Goal: Transaction & Acquisition: Book appointment/travel/reservation

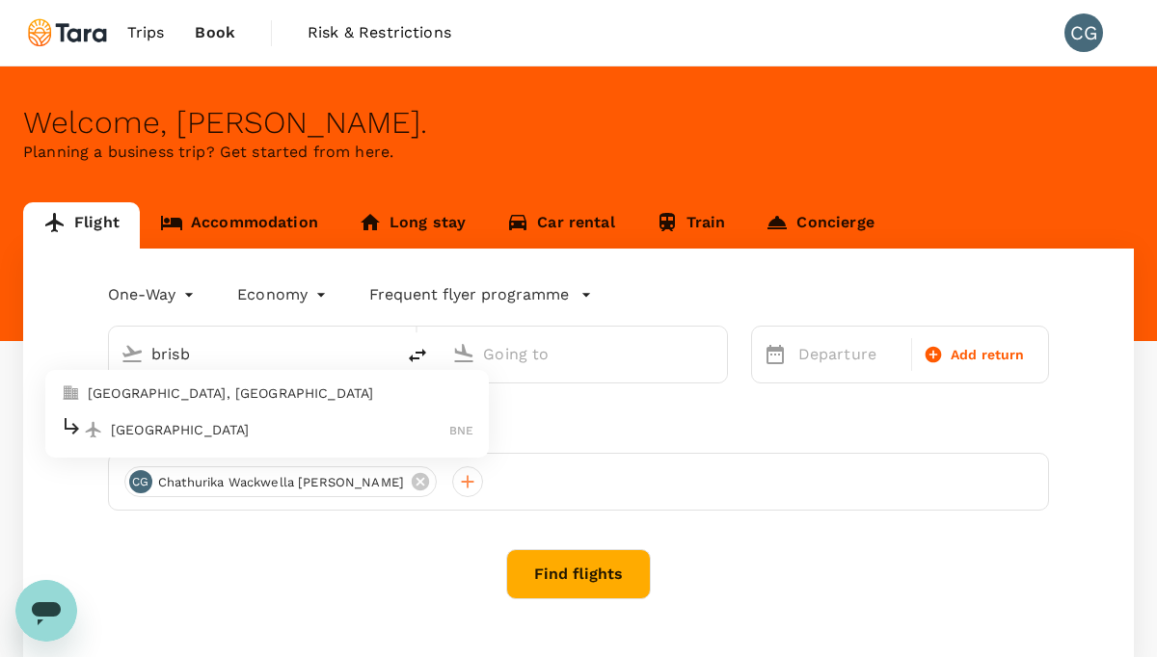
click at [170, 392] on p "[GEOGRAPHIC_DATA], [GEOGRAPHIC_DATA]" at bounding box center [281, 393] width 386 height 19
type input "[GEOGRAPHIC_DATA], [GEOGRAPHIC_DATA] (any)"
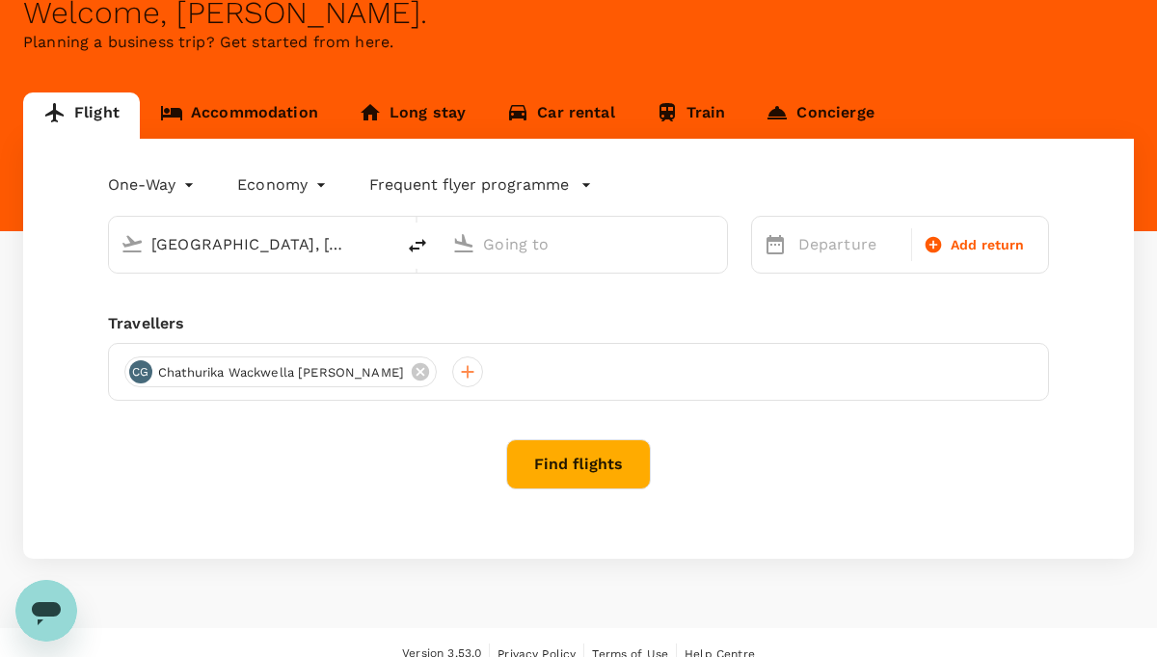
scroll to position [132, 0]
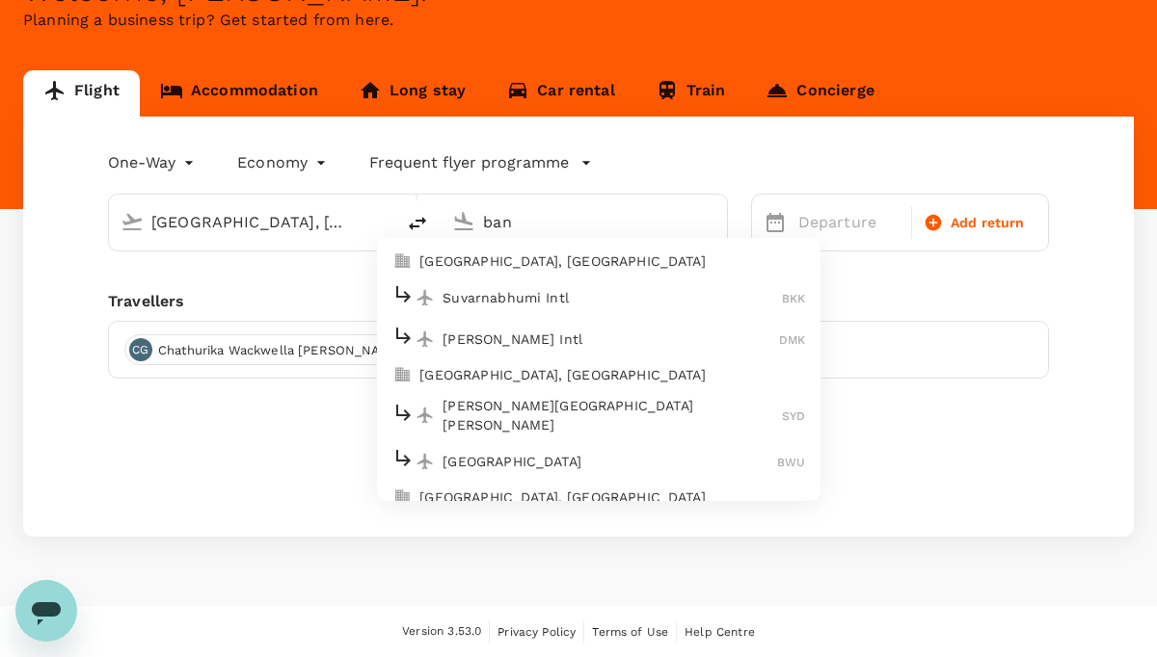
click at [593, 262] on p "[GEOGRAPHIC_DATA], [GEOGRAPHIC_DATA]" at bounding box center [612, 261] width 386 height 19
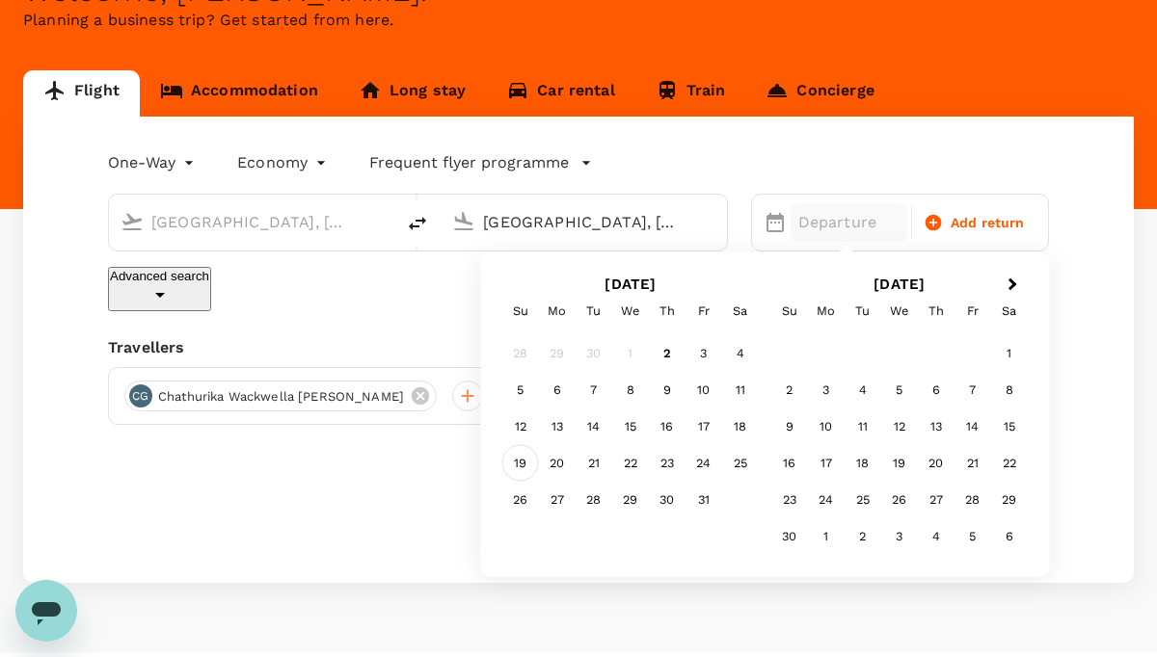
type input "[GEOGRAPHIC_DATA], [GEOGRAPHIC_DATA] (any)"
click at [528, 463] on div "19" at bounding box center [520, 463] width 37 height 37
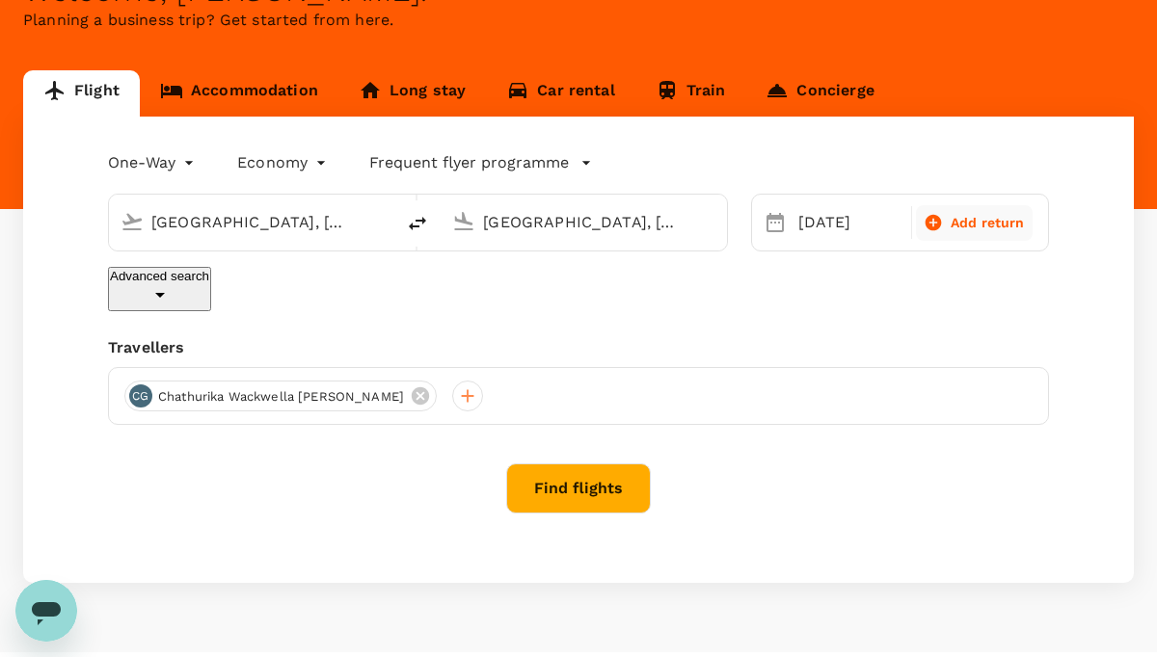
click at [940, 219] on icon at bounding box center [933, 223] width 16 height 16
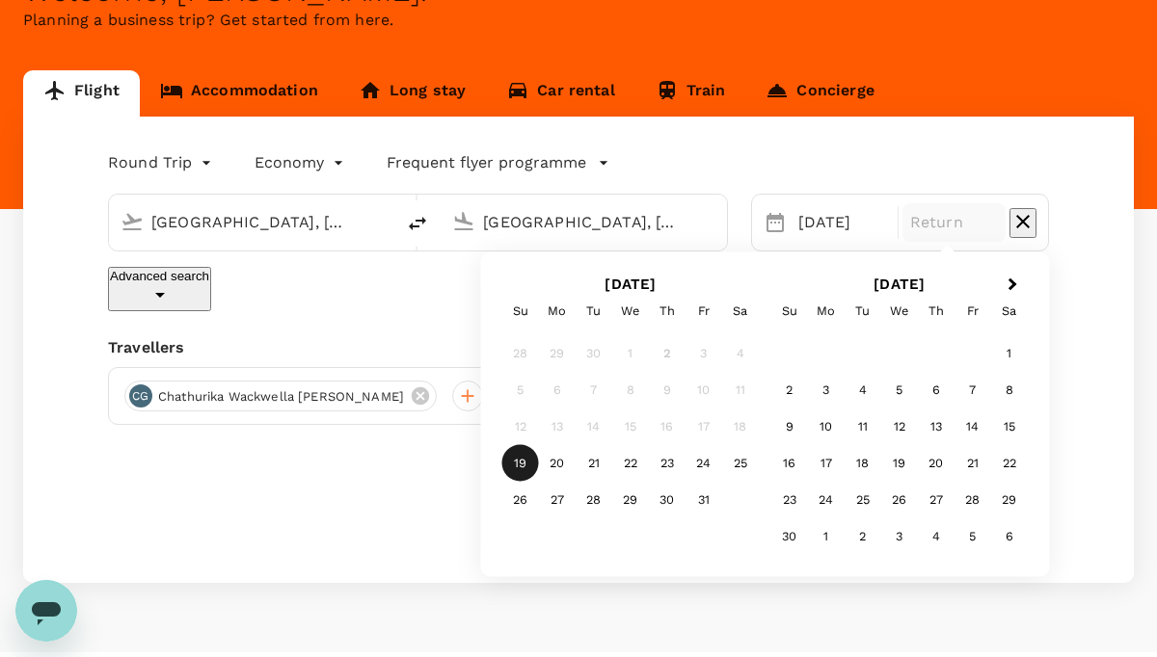
click at [195, 280] on p "Advanced search" at bounding box center [159, 276] width 99 height 14
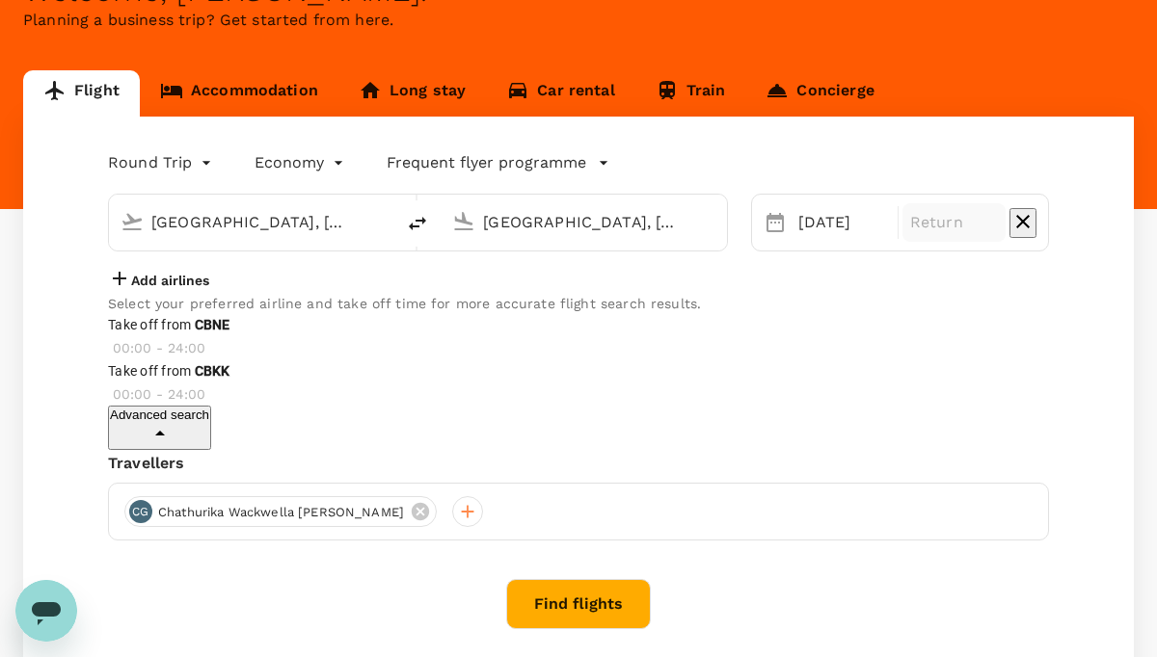
click at [197, 164] on body "Trips Book Risk & Restrictions CG Welcome , Chathurika Wackwella . Planning a b…" at bounding box center [578, 344] width 1157 height 952
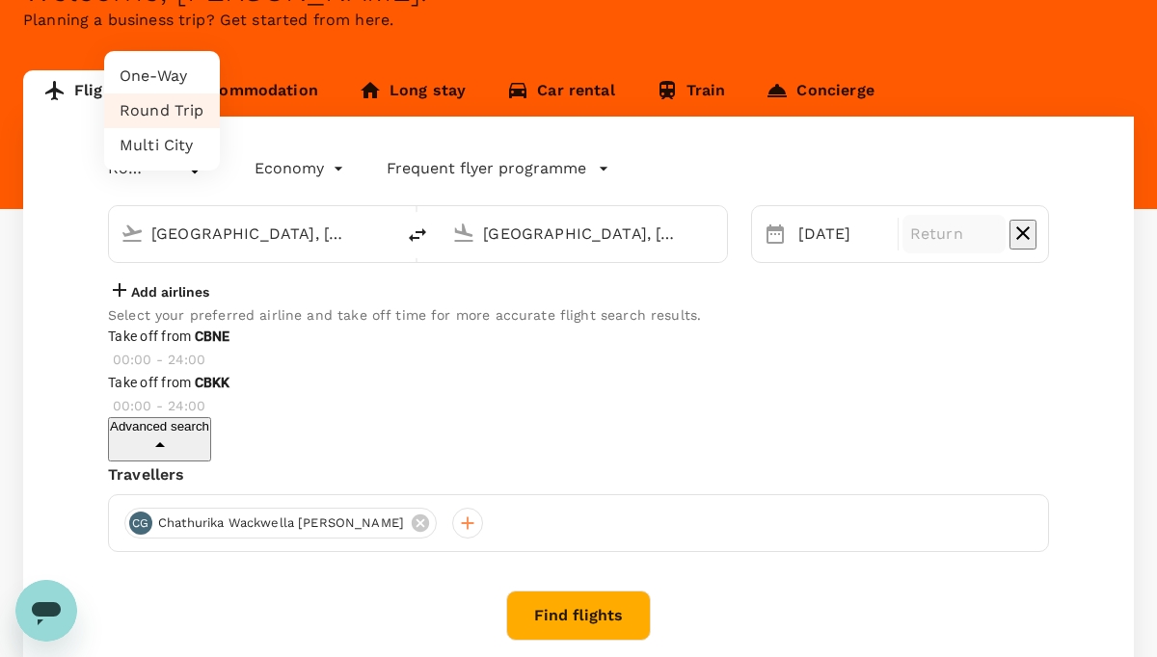
click at [177, 163] on li "Multi City" at bounding box center [162, 145] width 116 height 35
type input "multicity"
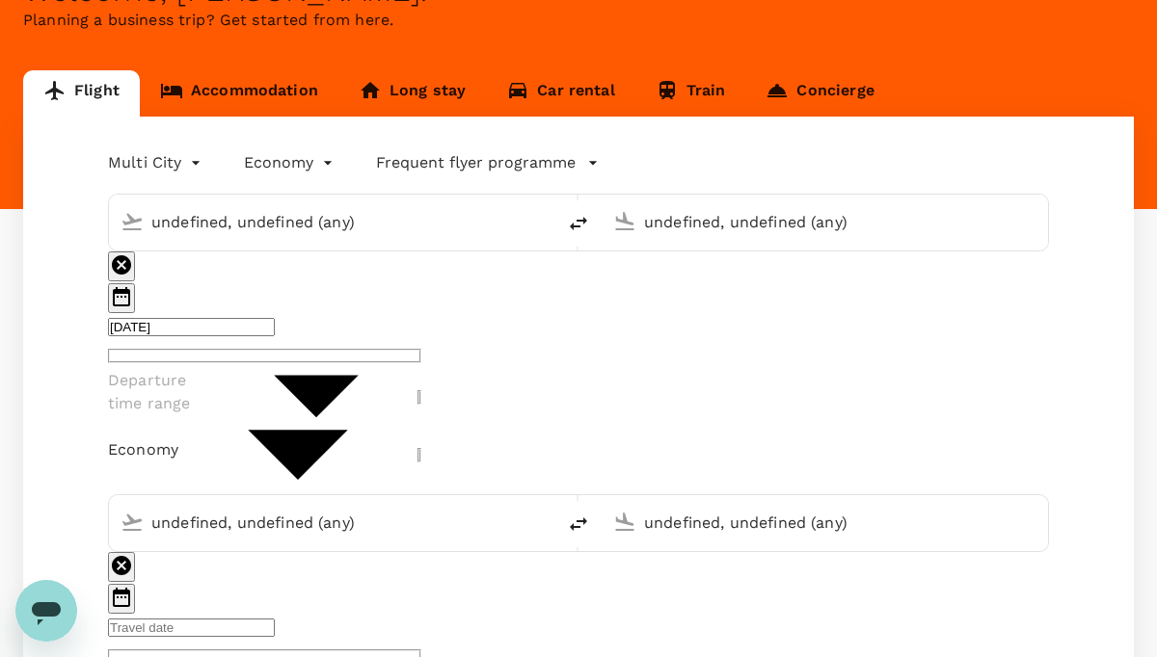
type input "undefined, undefined (any)"
type input "[GEOGRAPHIC_DATA], [GEOGRAPHIC_DATA] (any)"
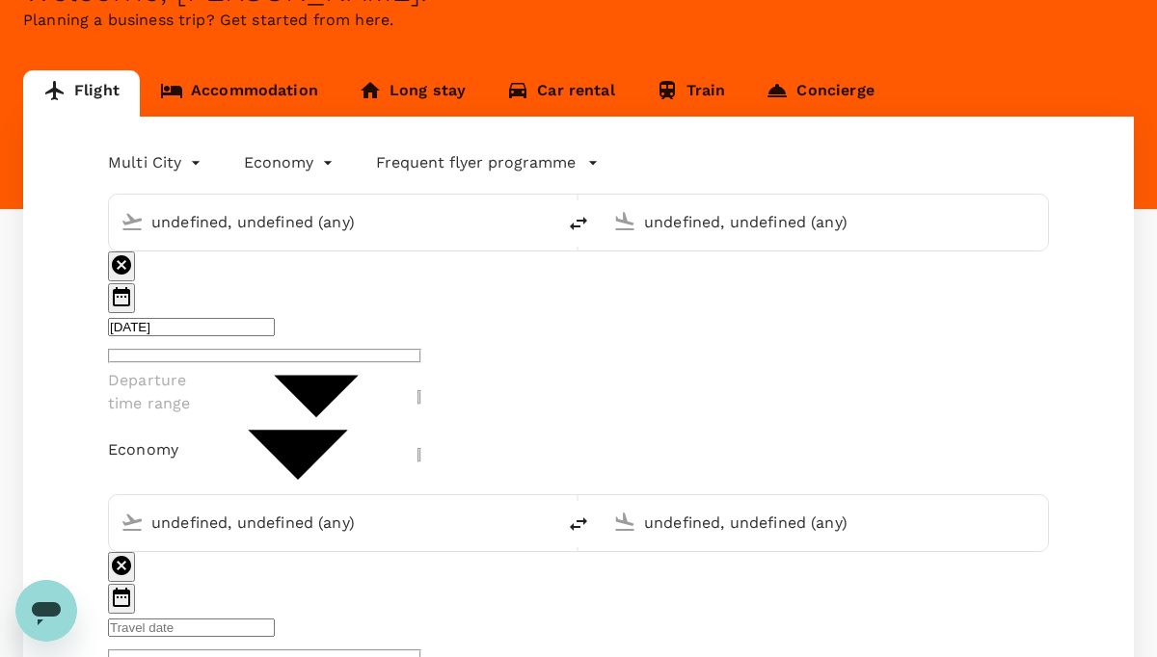
type input "[GEOGRAPHIC_DATA], [GEOGRAPHIC_DATA] (any)"
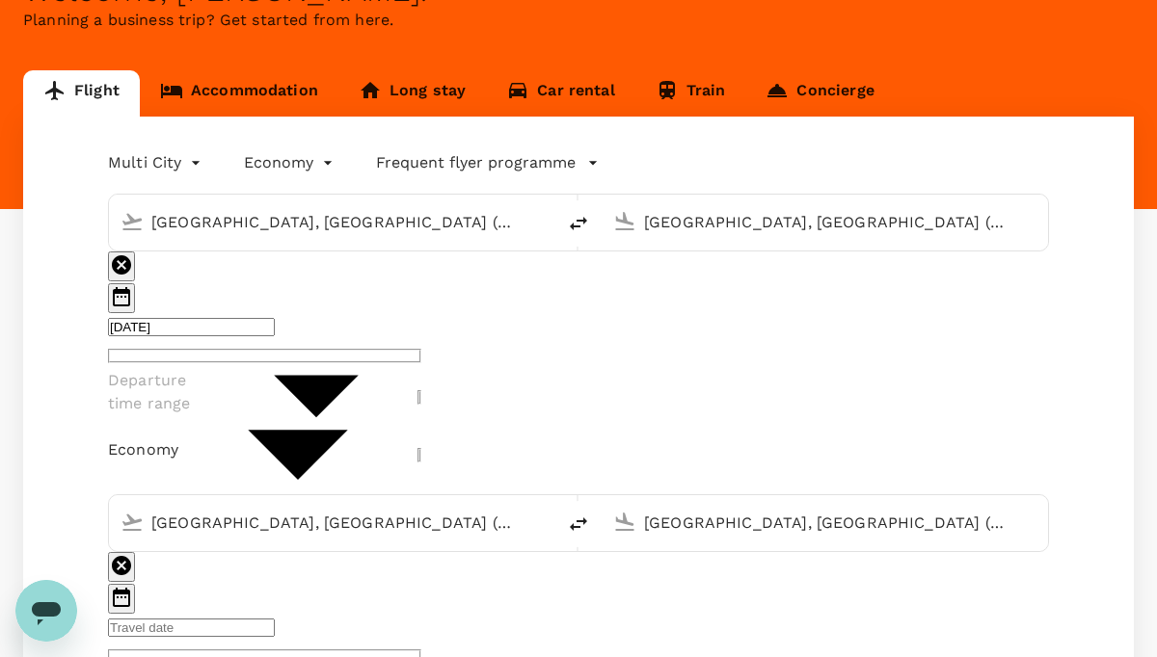
type input "61"
type input "0434250559"
type input "[EMAIL_ADDRESS][PERSON_NAME][DOMAIN_NAME]"
click at [644, 508] on input "[GEOGRAPHIC_DATA], [GEOGRAPHIC_DATA] (any)" at bounding box center [825, 523] width 363 height 30
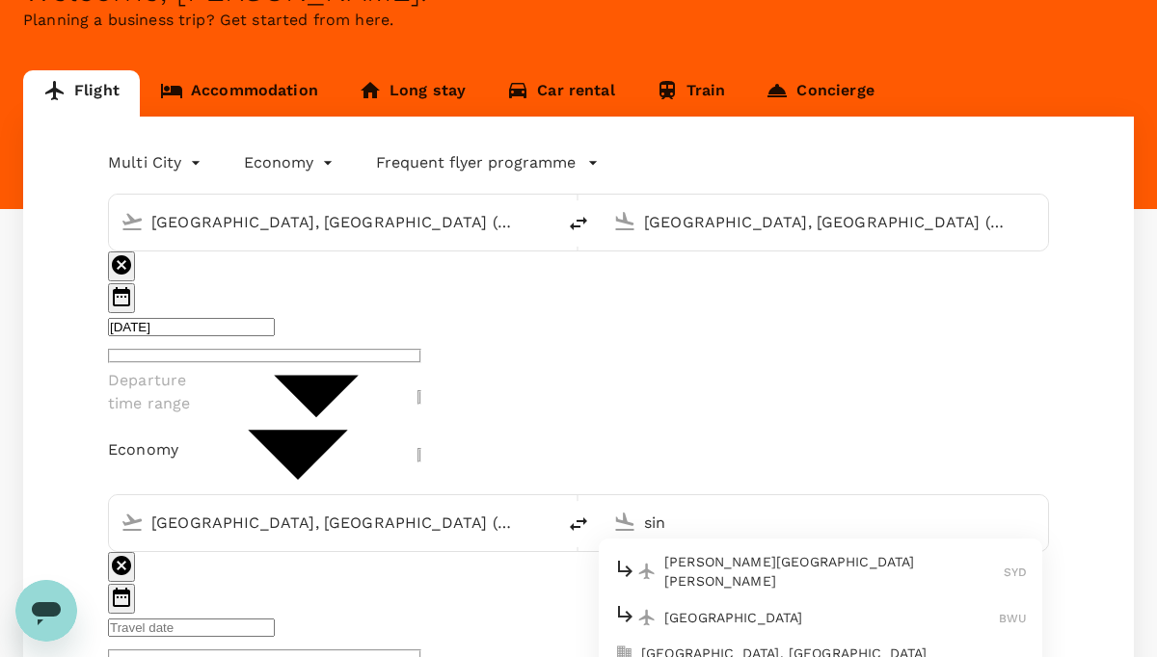
scroll to position [0, 0]
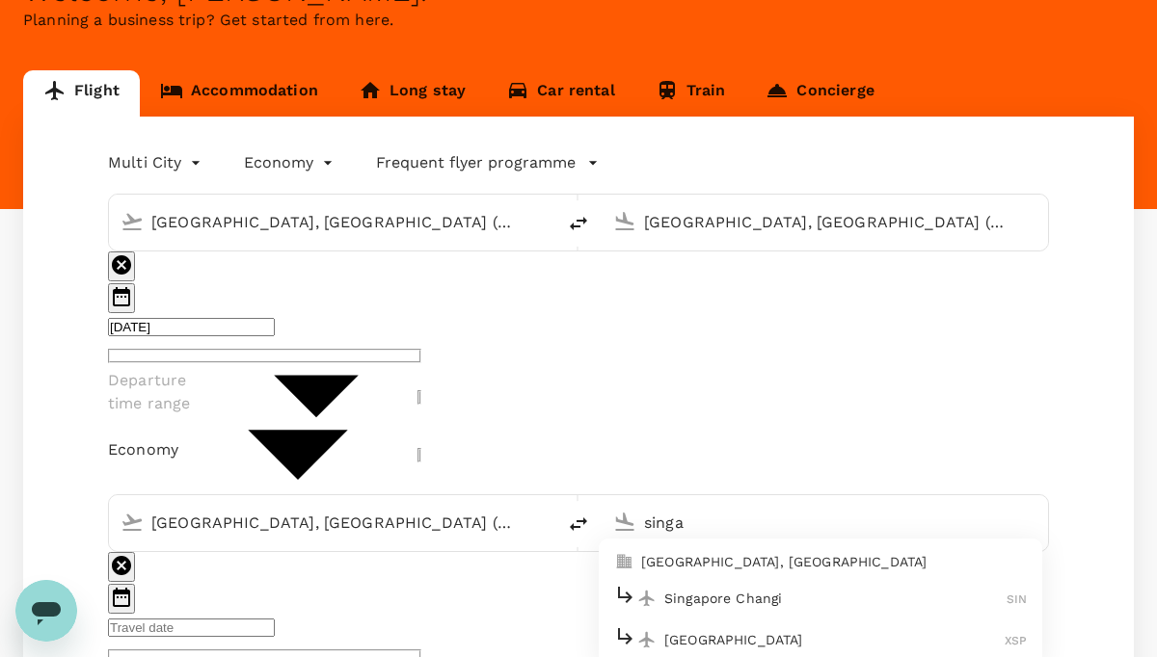
click at [765, 552] on p "[GEOGRAPHIC_DATA], [GEOGRAPHIC_DATA]" at bounding box center [834, 561] width 386 height 19
type input "[GEOGRAPHIC_DATA], [GEOGRAPHIC_DATA] (any)"
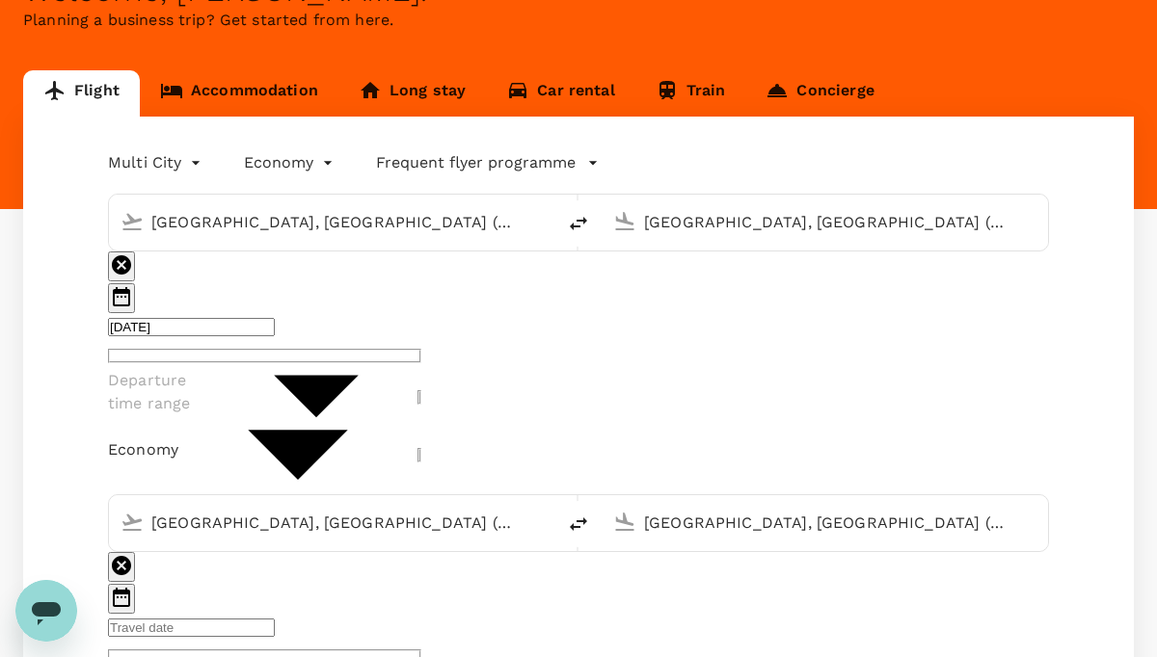
type input "DD MMMM"
click at [191, 619] on input "DD MMMM" at bounding box center [191, 628] width 167 height 18
click at [133, 586] on icon "Choose date" at bounding box center [121, 597] width 23 height 23
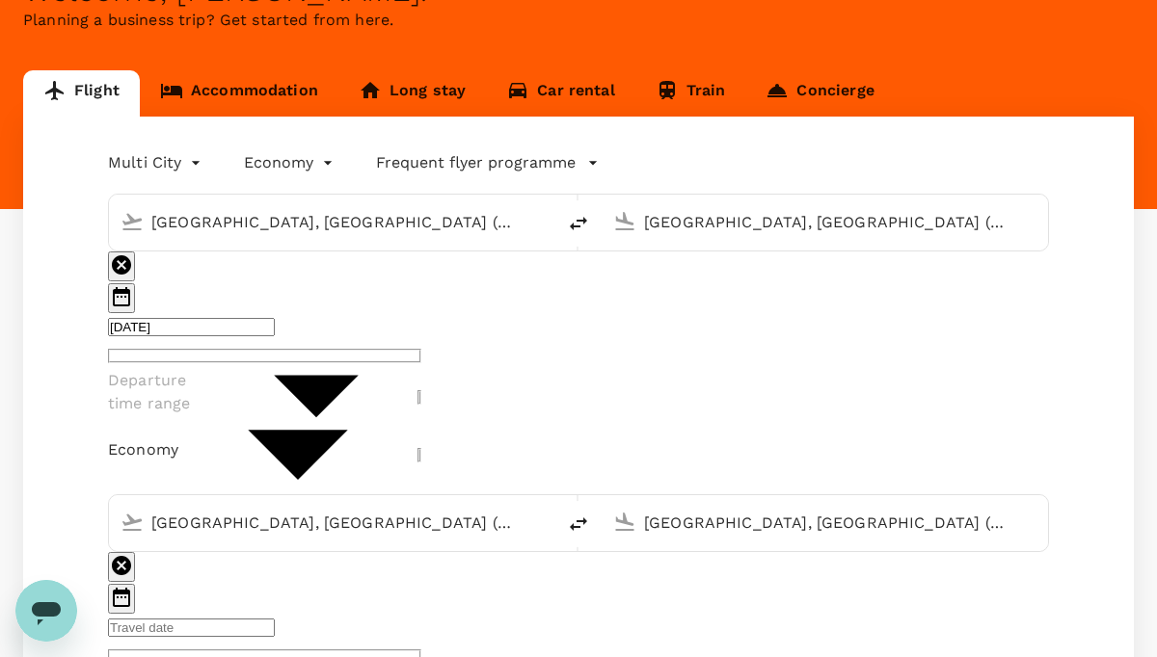
click at [184, 619] on input "text" at bounding box center [191, 628] width 167 height 18
type input "DD MMMM"
click at [133, 586] on icon "Choose date" at bounding box center [121, 597] width 23 height 23
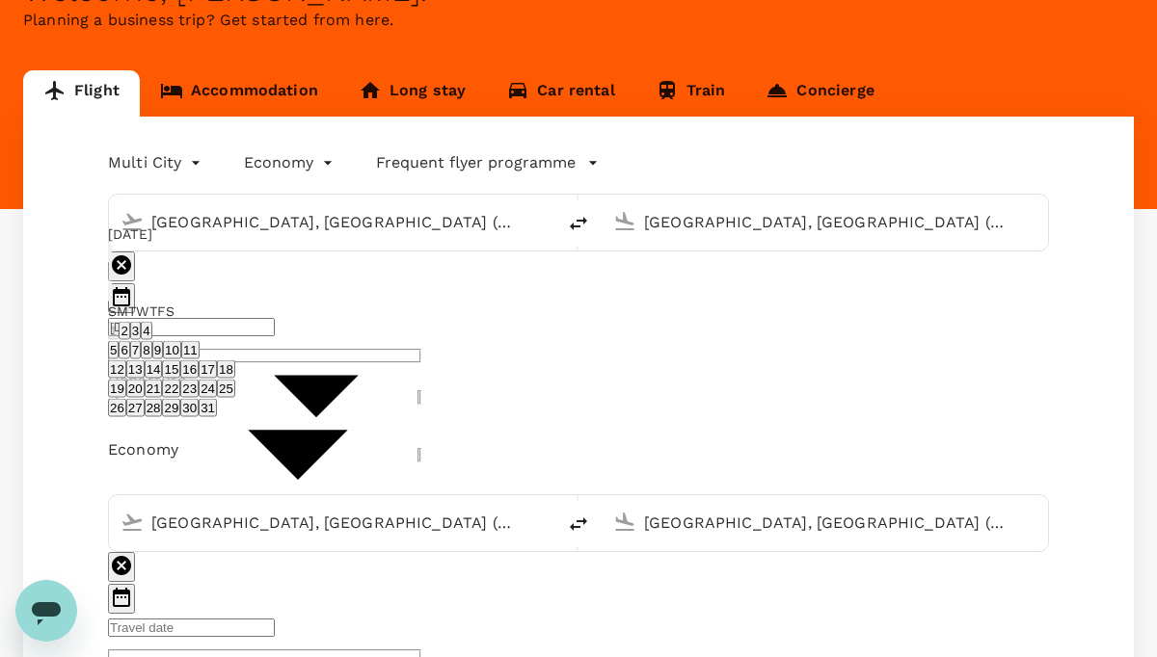
click at [235, 379] on button "25" at bounding box center [226, 388] width 18 height 18
type input "[DATE]"
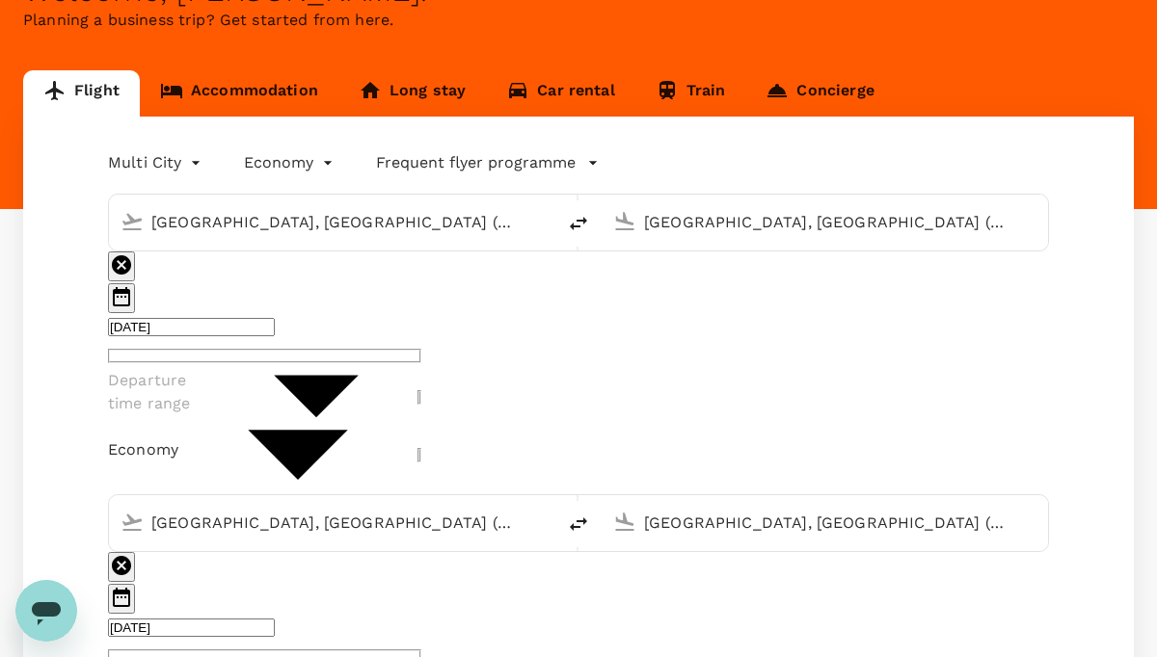
type input "[GEOGRAPHIC_DATA], [GEOGRAPHIC_DATA] (any)"
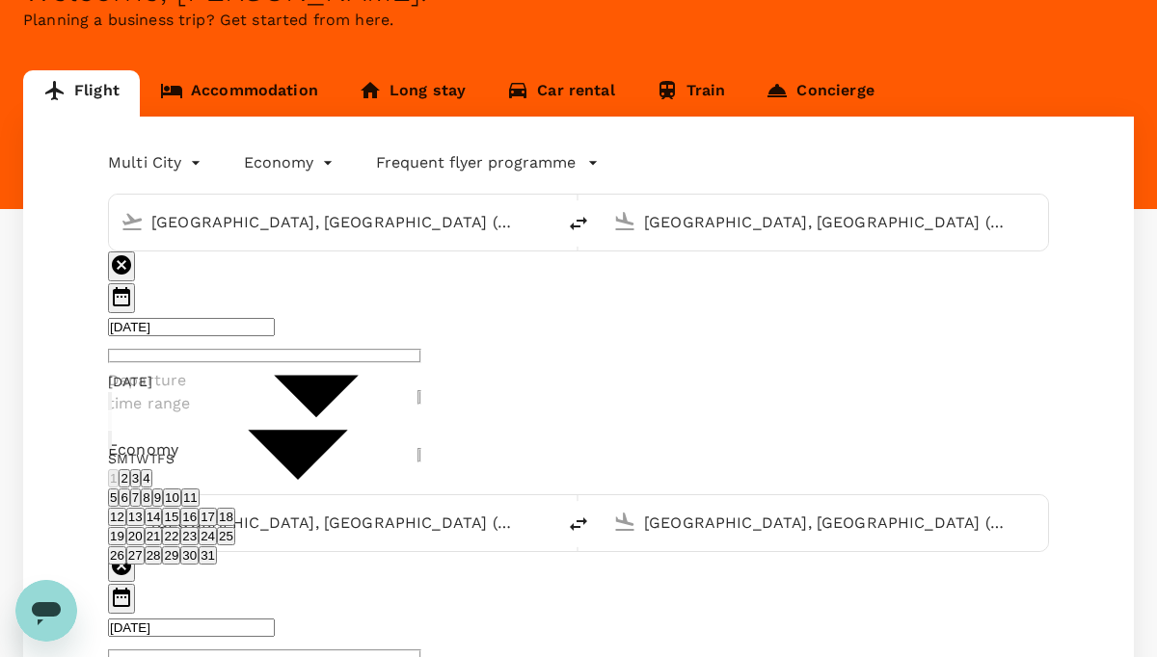
click at [180, 547] on button "29" at bounding box center [171, 556] width 18 height 18
type input "[DATE]"
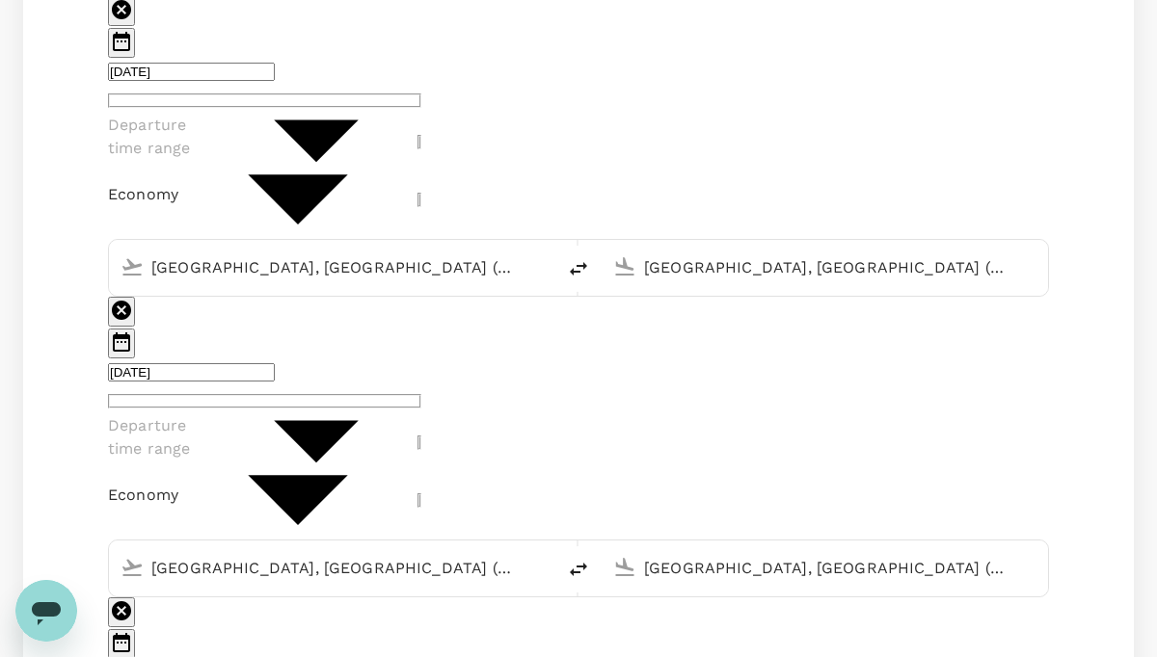
scroll to position [398, 0]
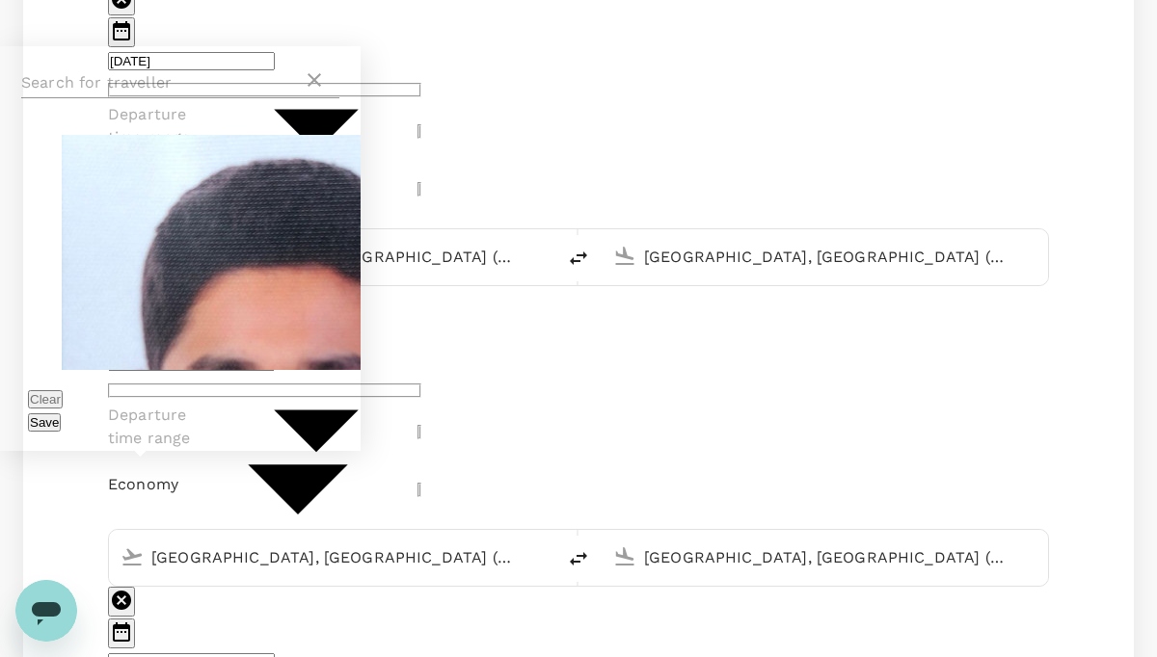
click at [172, 98] on input "text" at bounding box center [161, 82] width 281 height 31
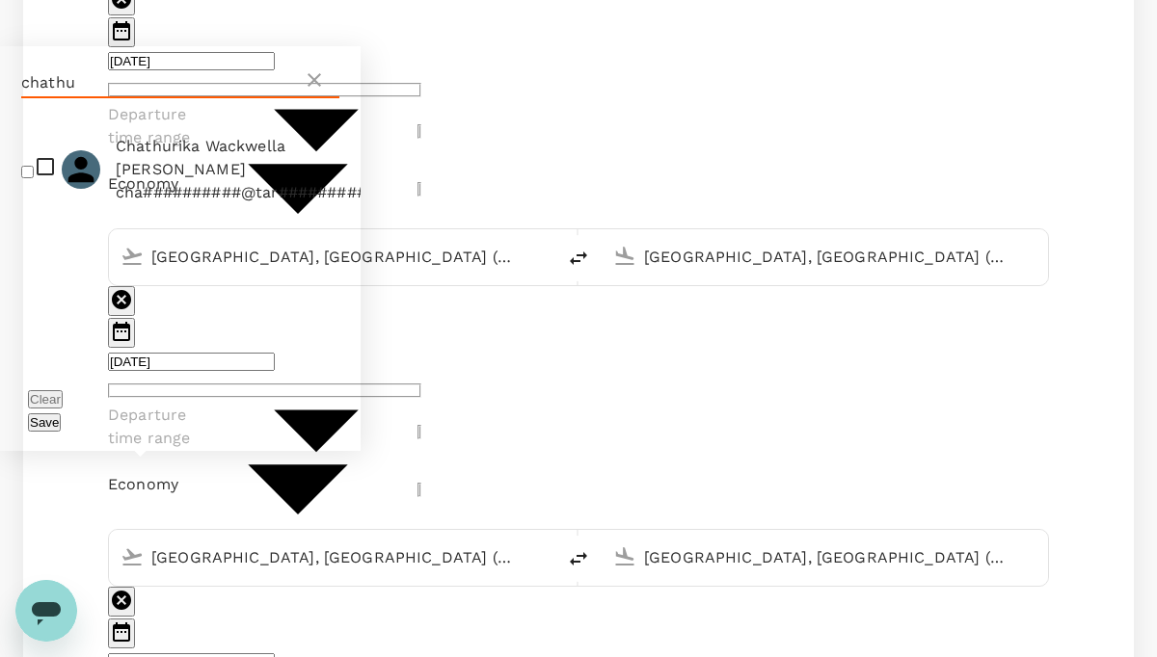
type input "chathu"
click at [174, 167] on span "Chathurika Wackwella [PERSON_NAME]" at bounding box center [256, 158] width 280 height 46
checkbox input "true"
click at [61, 419] on button "Save" at bounding box center [44, 423] width 33 height 18
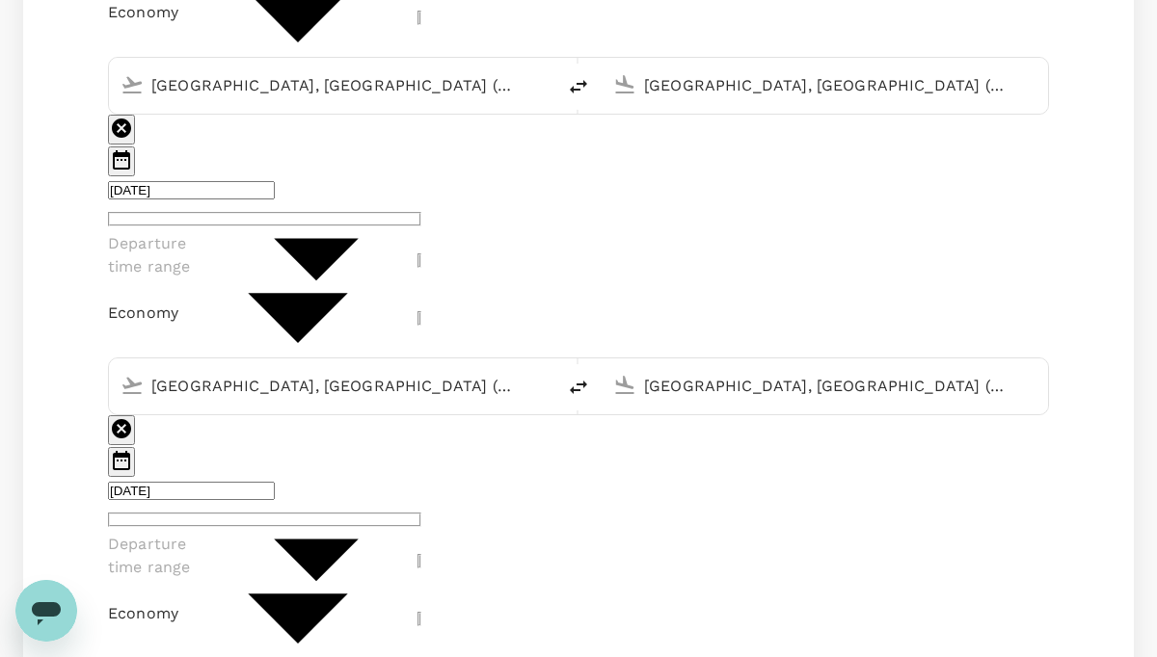
scroll to position [571, 0]
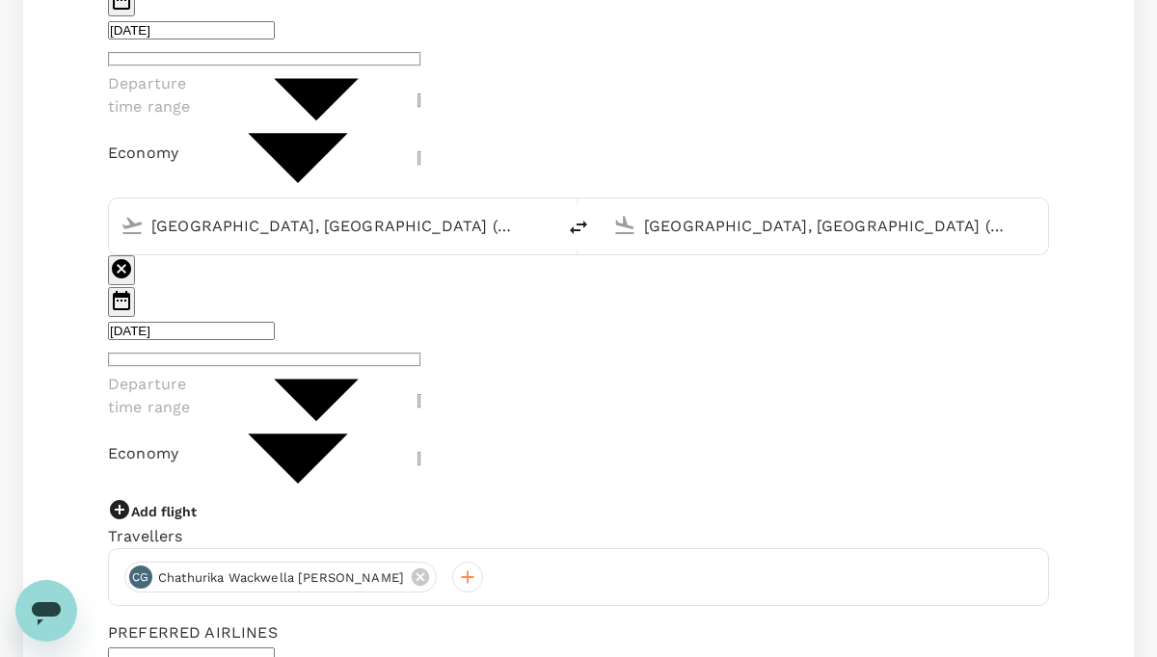
scroll to position [754, 0]
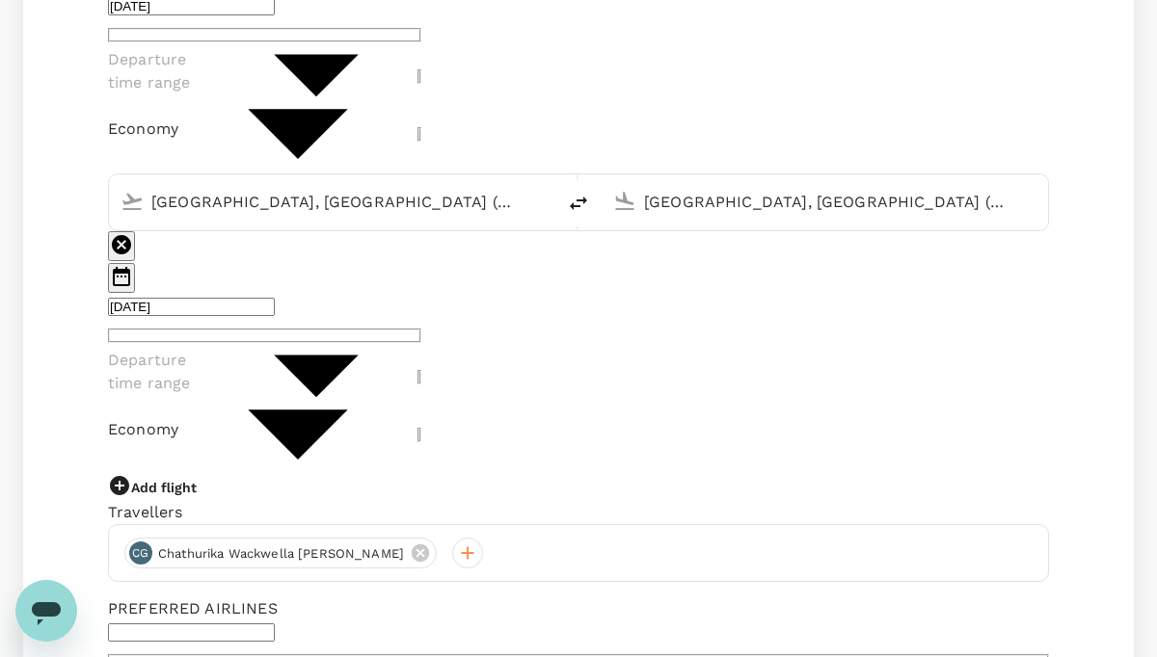
type input "1,300"
type textarea "I"
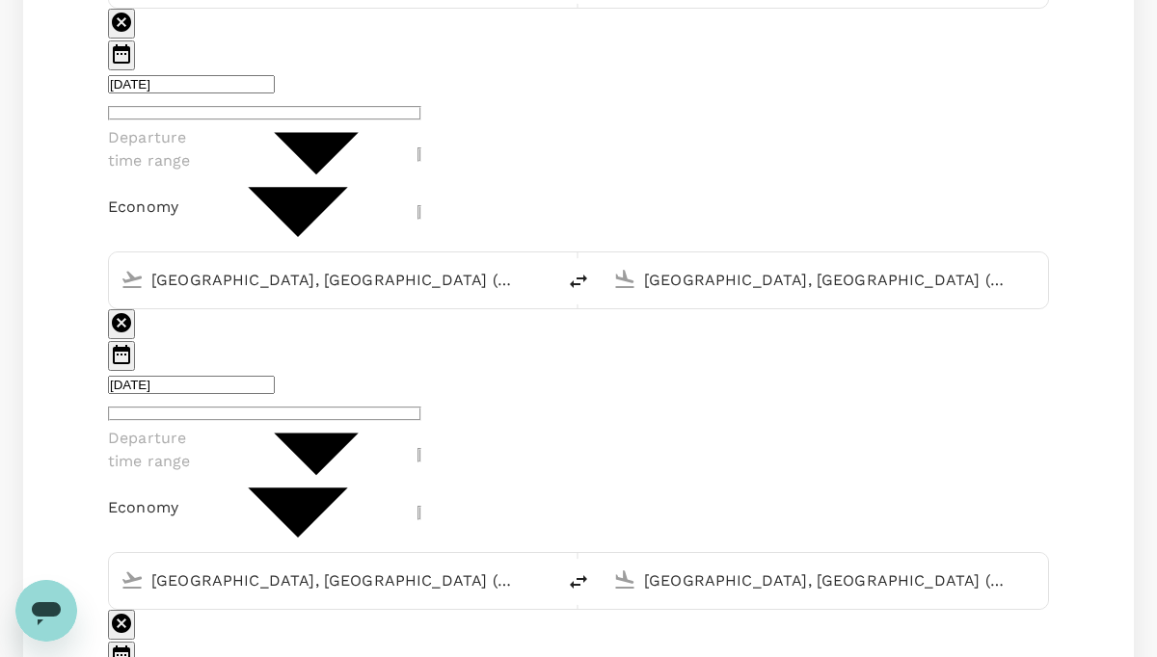
scroll to position [280, 0]
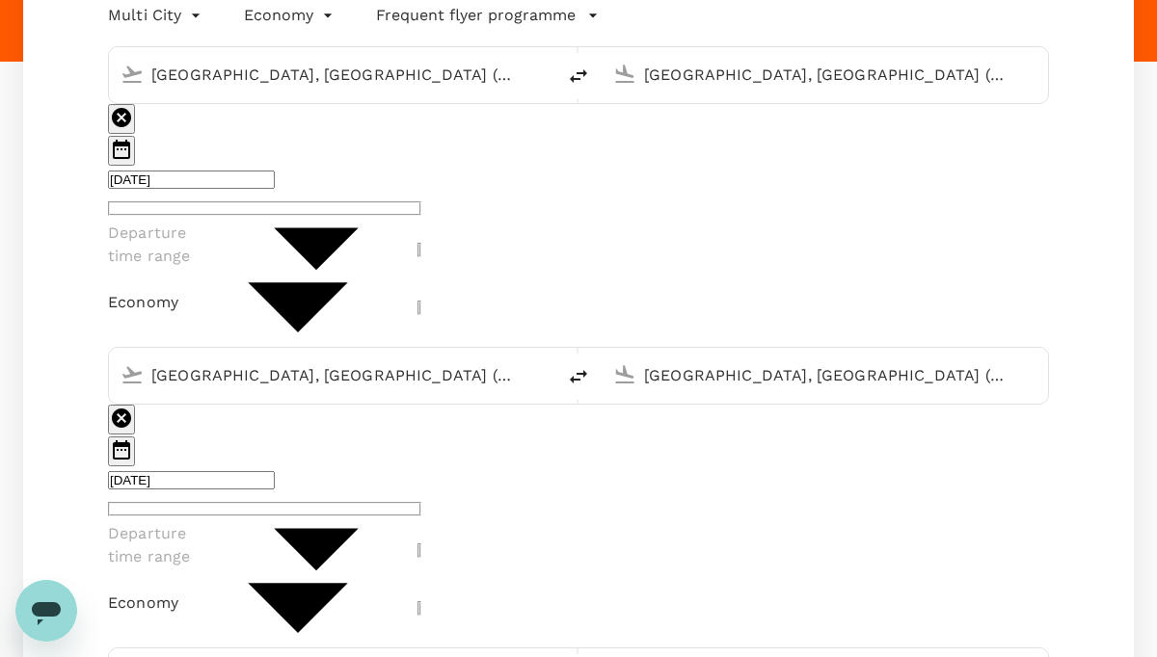
click at [121, 144] on icon "Choose date, selected date is Oct 19, 2025" at bounding box center [121, 149] width 17 height 19
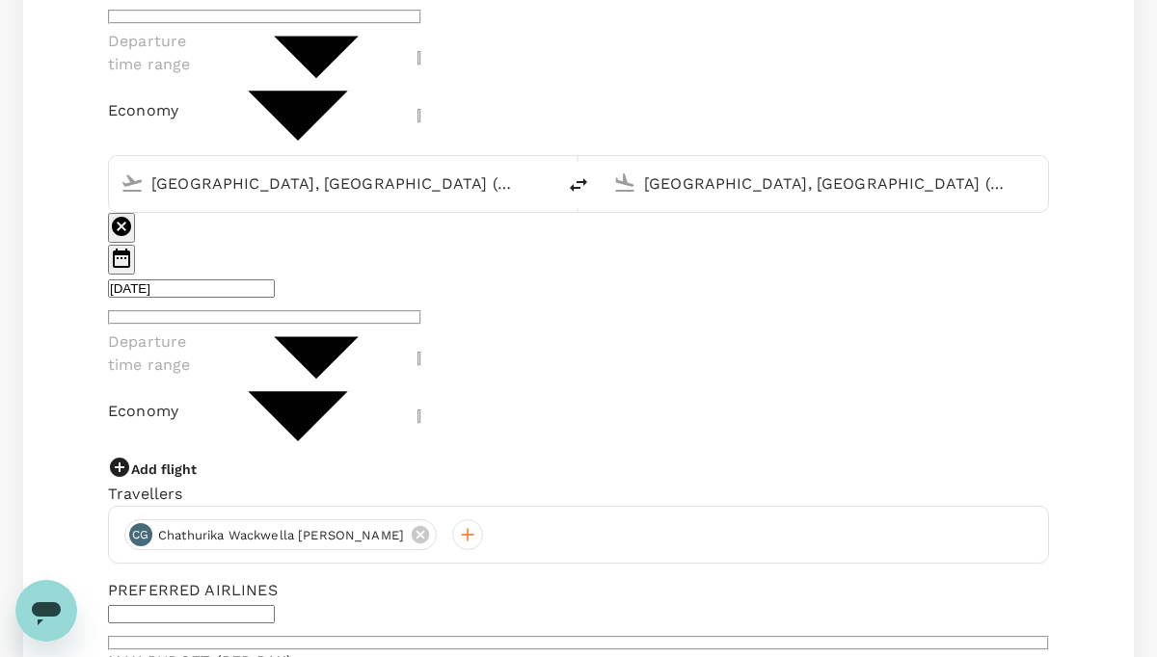
scroll to position [794, 0]
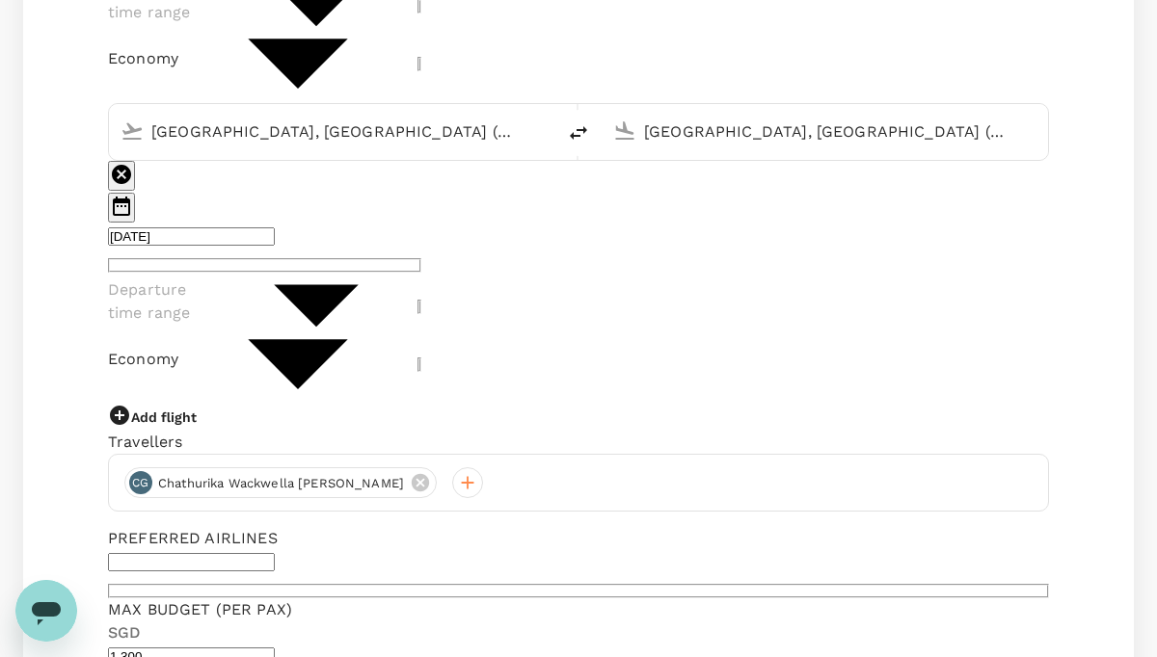
scroll to position [825, 0]
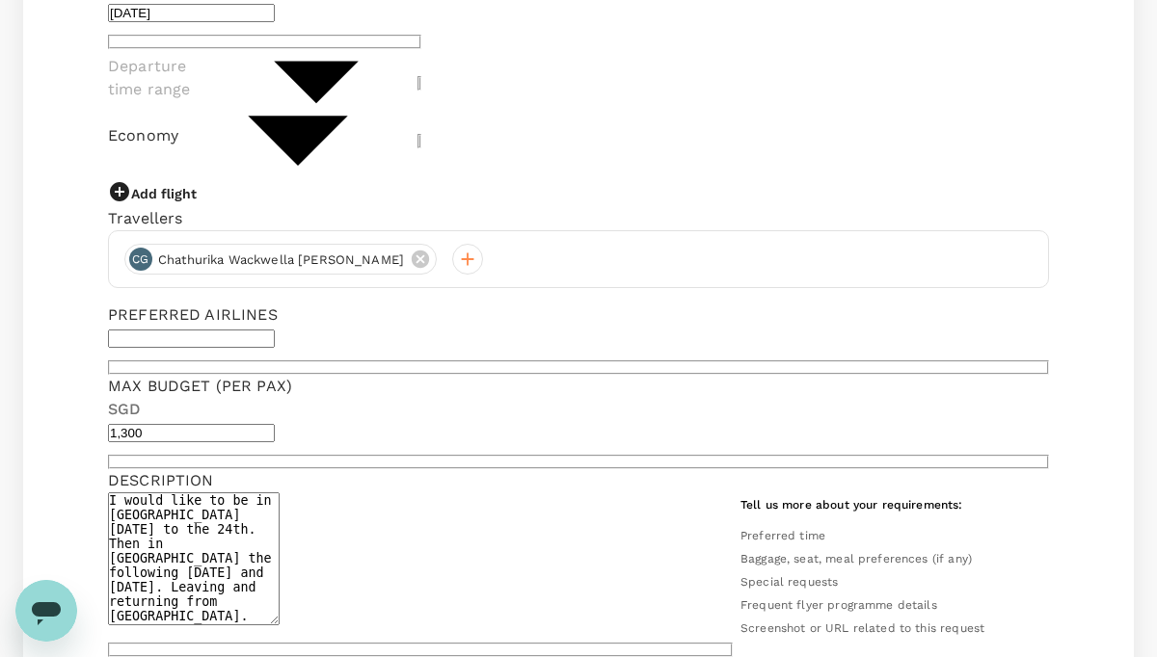
scroll to position [1086, 0]
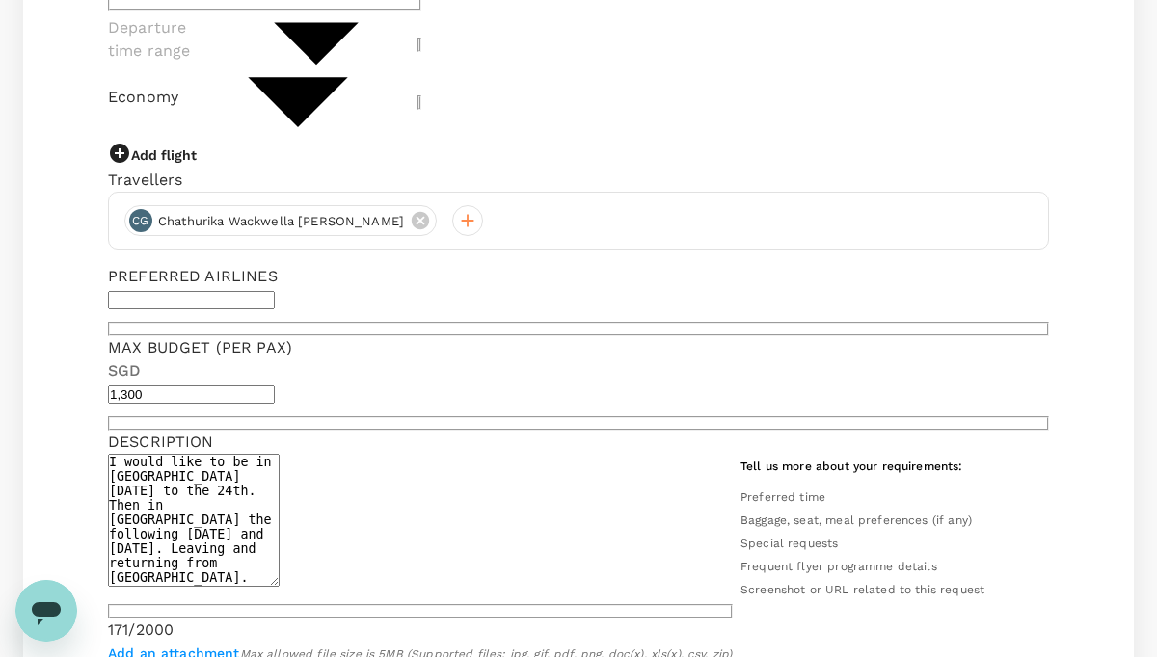
type textarea "I would like to be in [GEOGRAPHIC_DATA] [DATE] to the 24th. Then in [GEOGRAPHIC…"
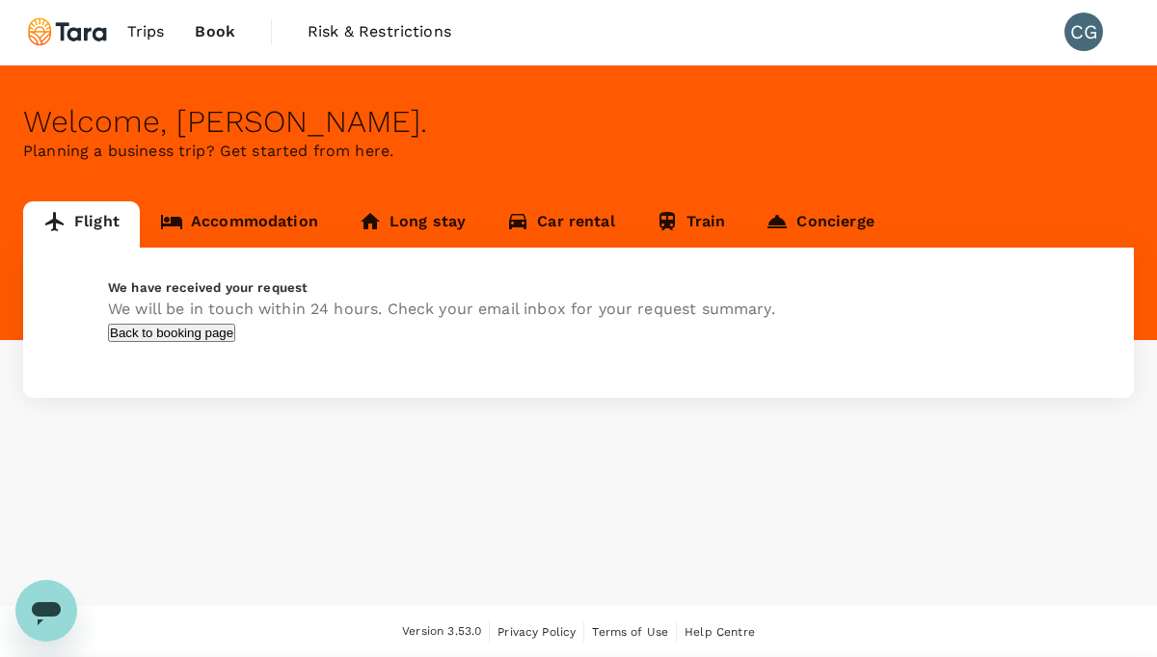
click at [235, 342] on button "Back to booking page" at bounding box center [171, 333] width 127 height 18
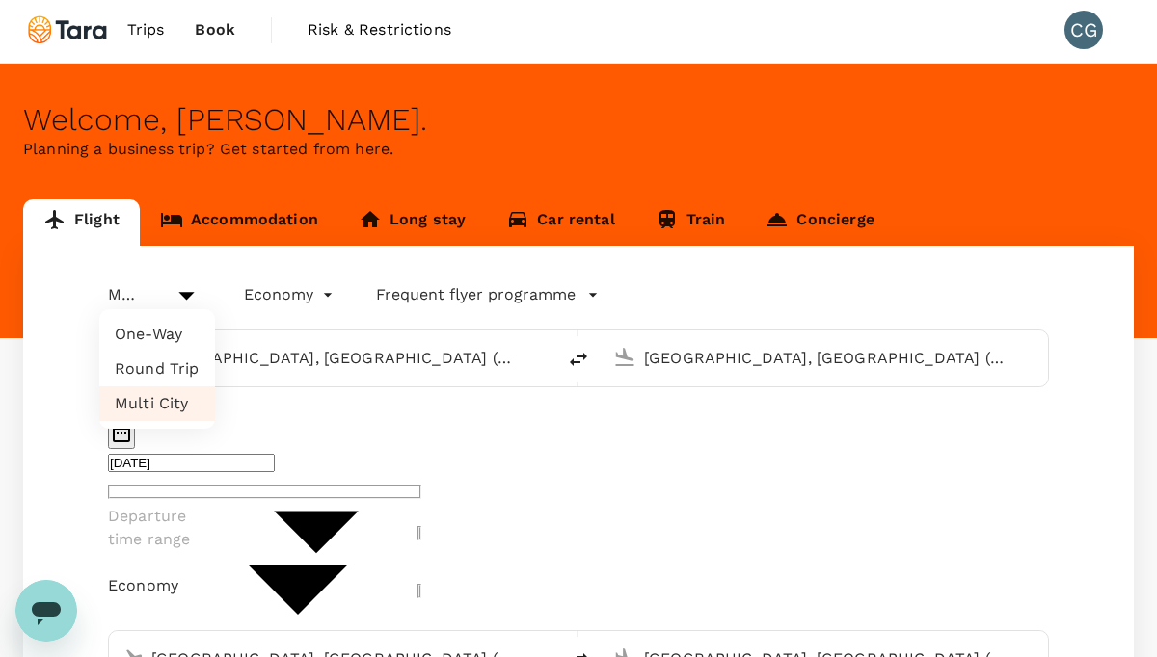
click at [169, 367] on li "Round Trip" at bounding box center [157, 369] width 116 height 35
type input "roundtrip"
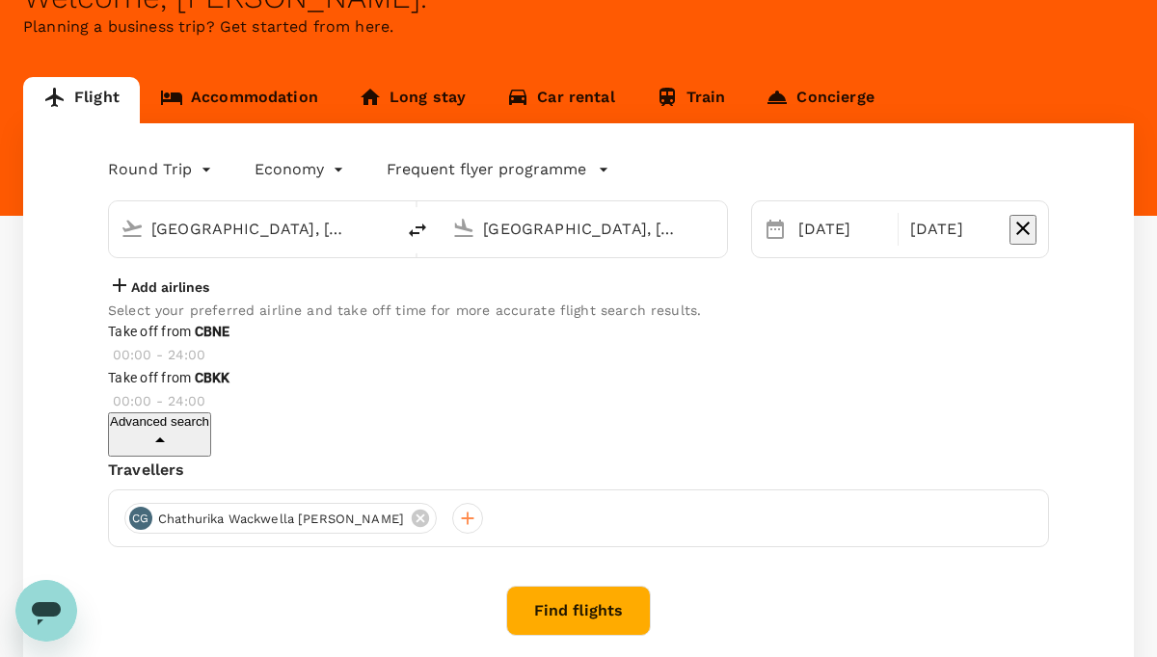
scroll to position [129, 0]
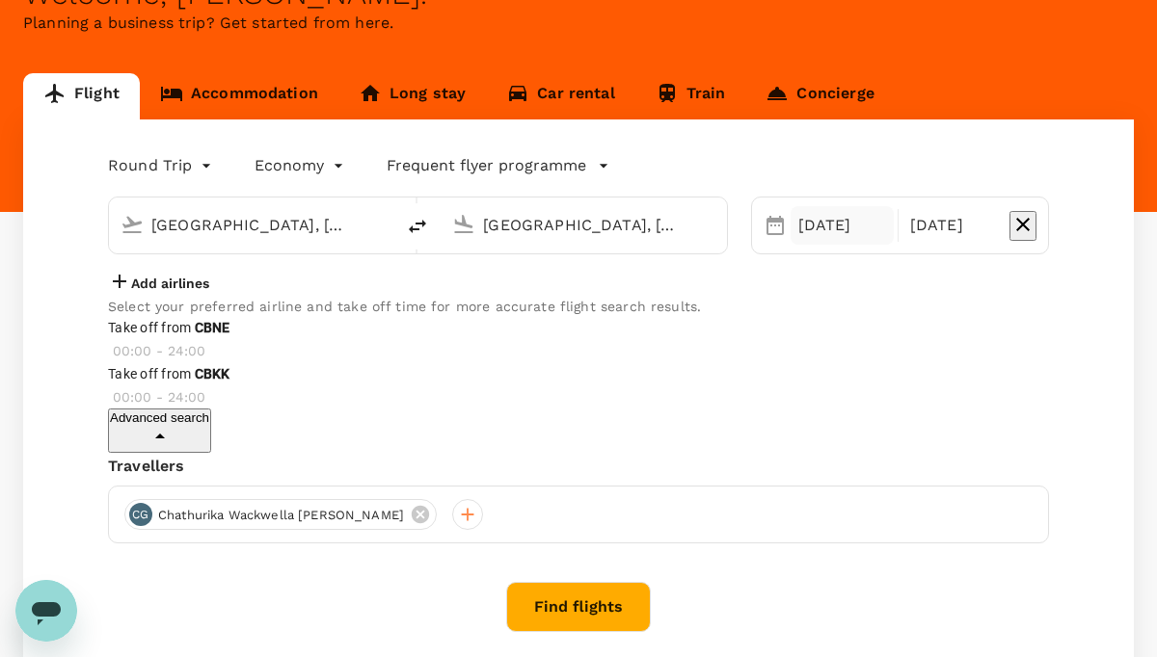
click at [790, 220] on div "[DATE]" at bounding box center [841, 225] width 103 height 39
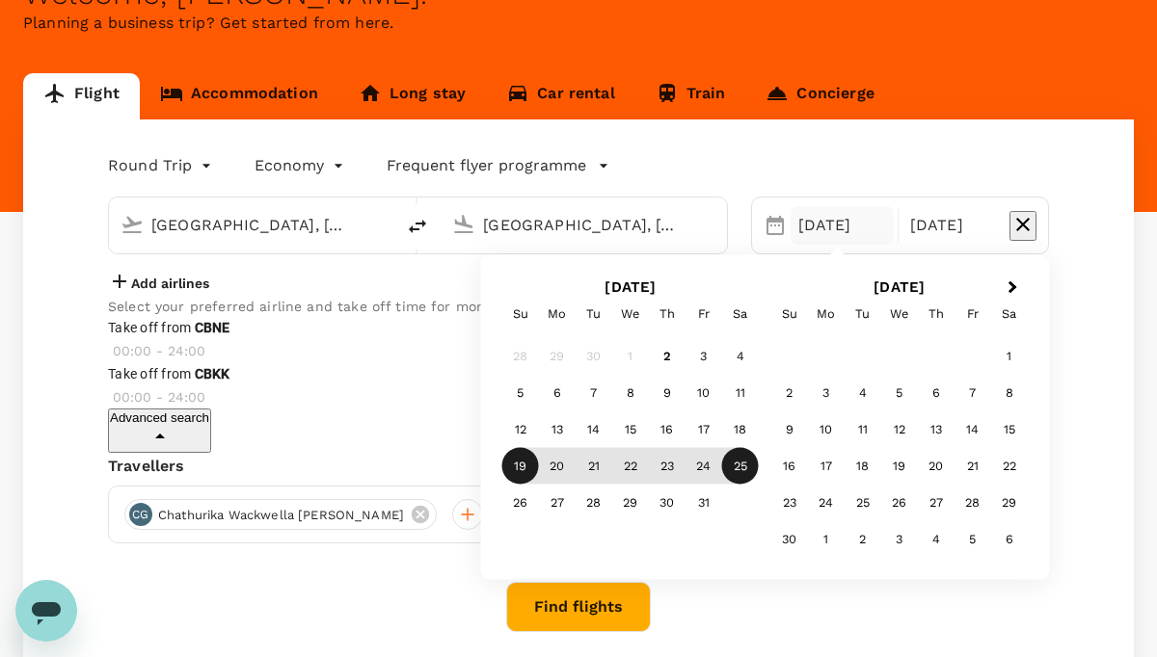
click at [788, 153] on div "Round Trip roundtrip Economy economy Frequent flyer programme" at bounding box center [558, 162] width 979 height 39
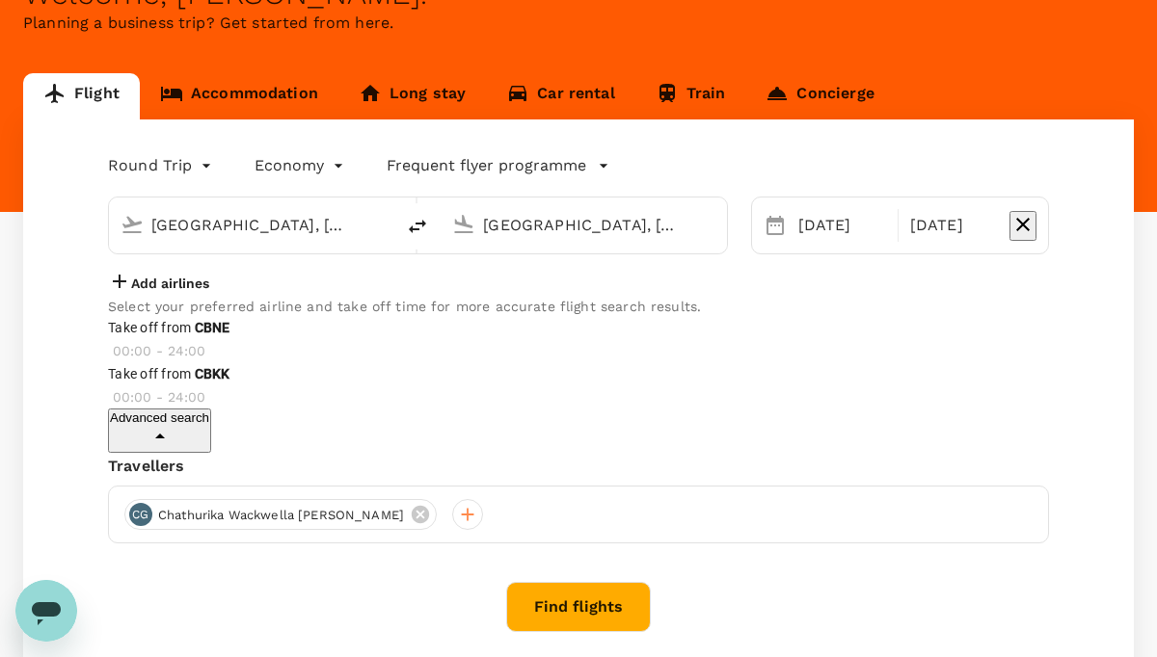
scroll to position [326, 0]
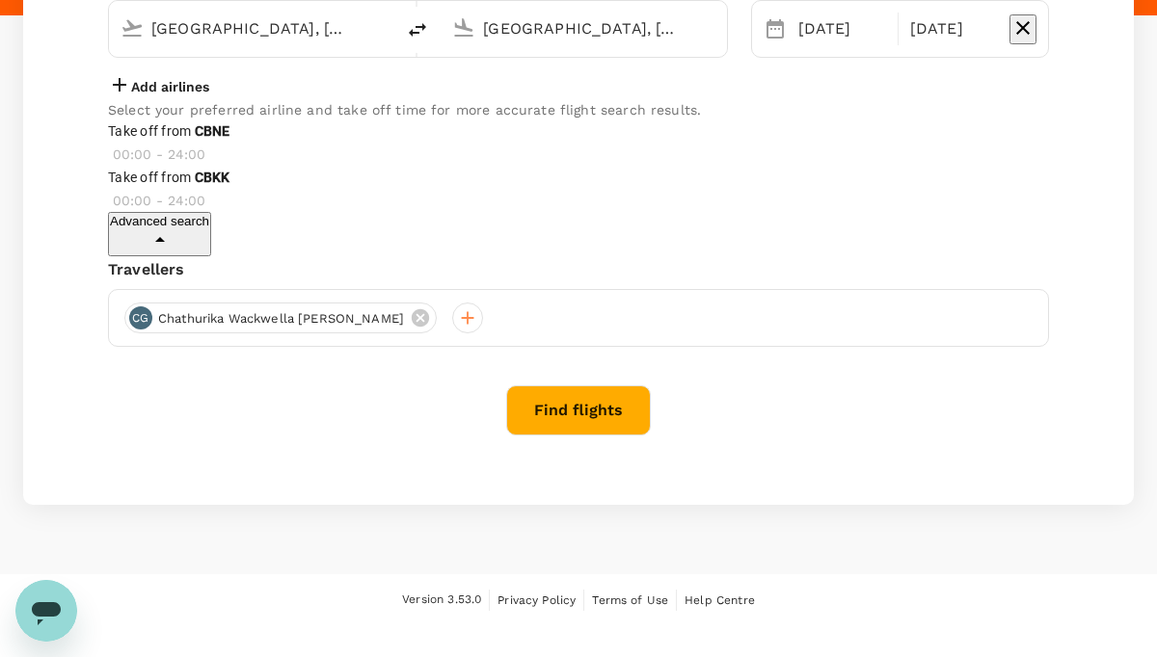
click at [575, 436] on button "Find flights" at bounding box center [578, 411] width 145 height 50
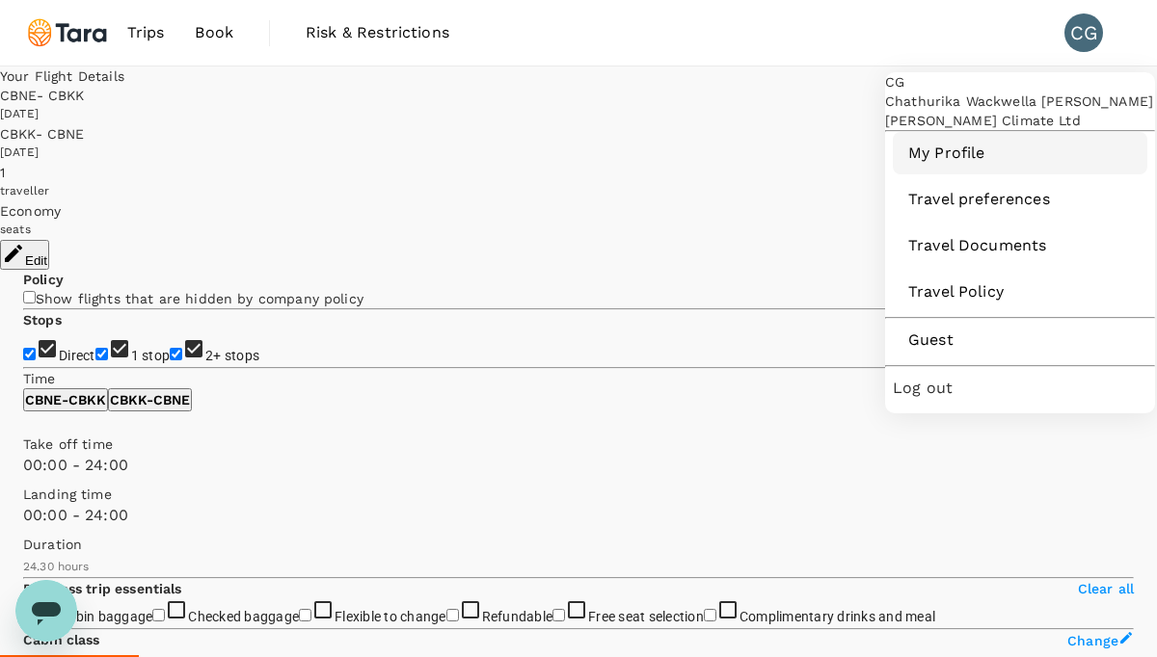
click at [946, 165] on span "My Profile" at bounding box center [1020, 153] width 224 height 23
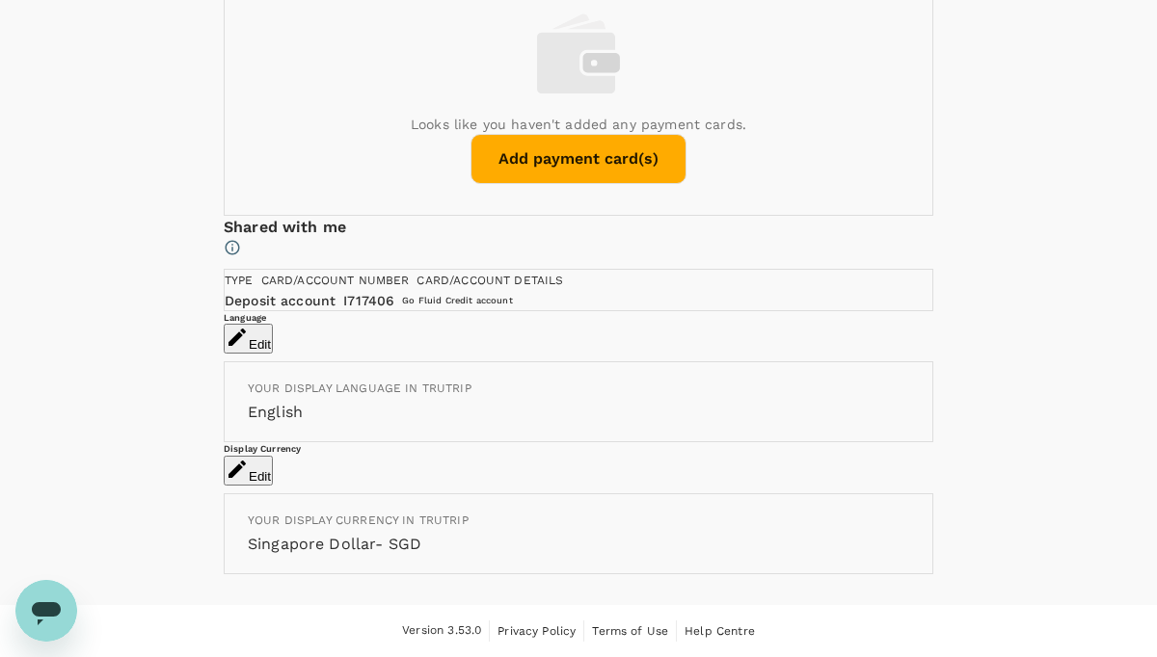
scroll to position [1746, 0]
click at [273, 456] on button "Edit" at bounding box center [248, 471] width 49 height 30
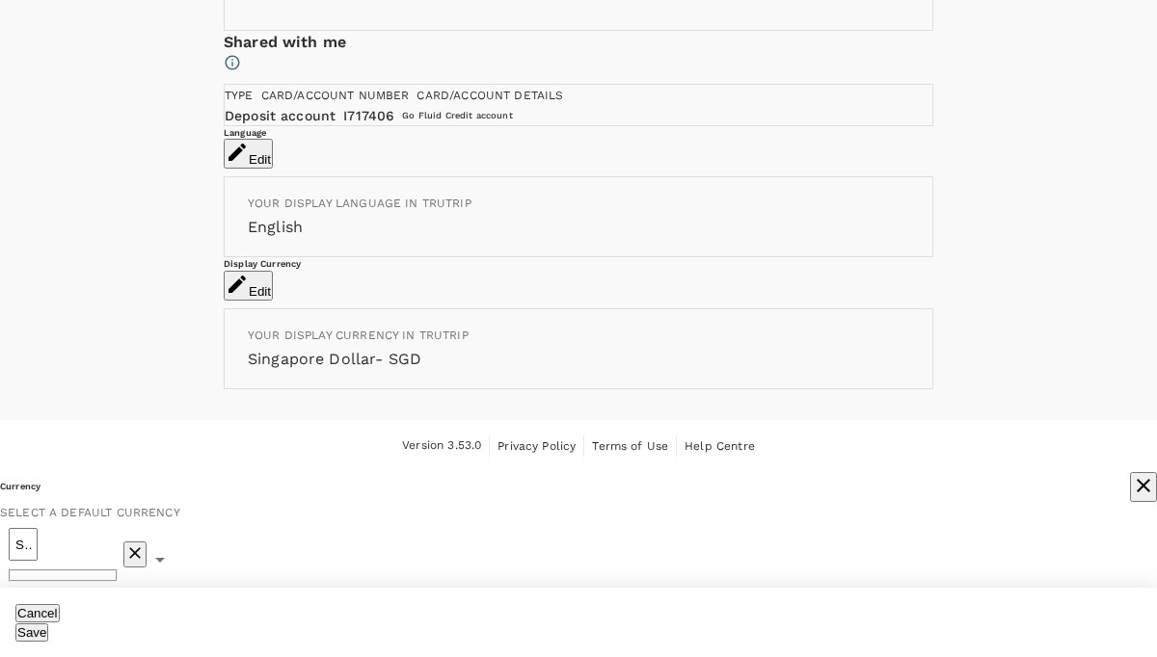
click at [145, 544] on icon "Clear" at bounding box center [134, 553] width 19 height 19
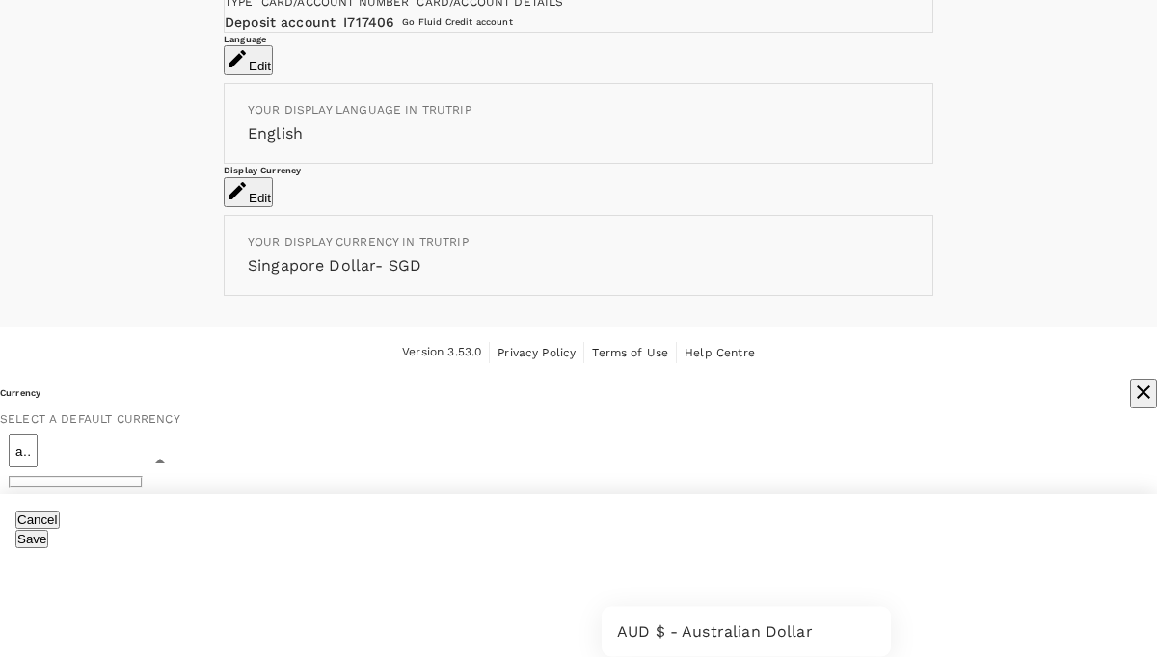
click at [841, 615] on li "AUD $ - Australian Dollar" at bounding box center [746, 632] width 289 height 35
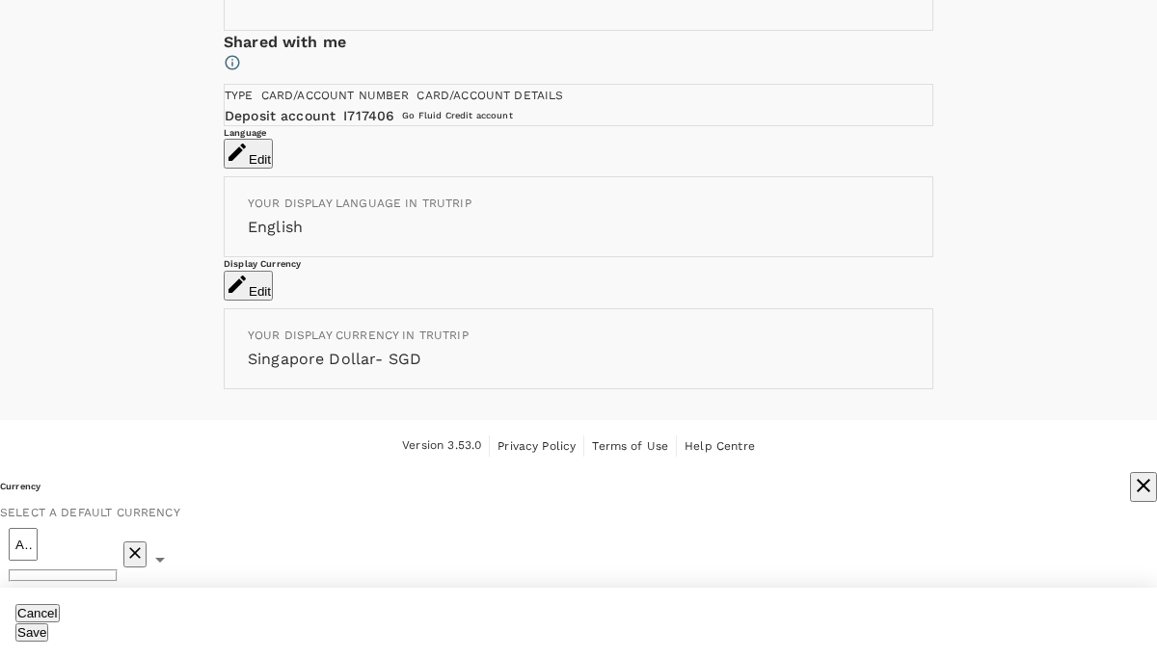
type input "AUD $ - Australian Dollar"
click at [48, 624] on button "Save" at bounding box center [31, 633] width 33 height 18
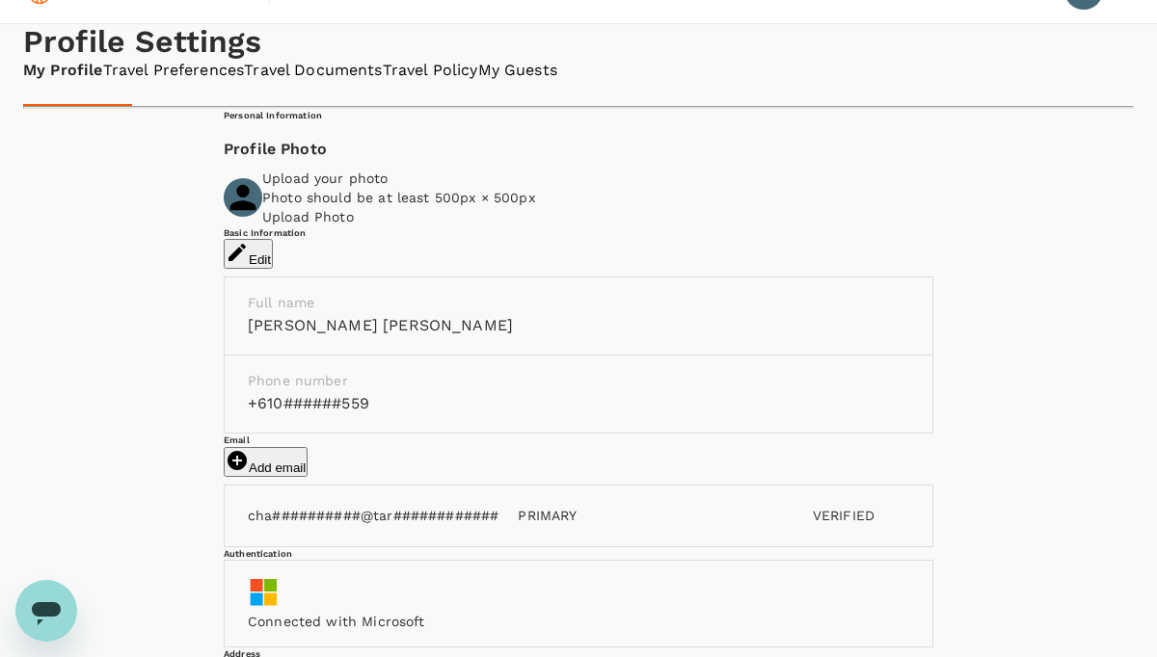
scroll to position [0, 0]
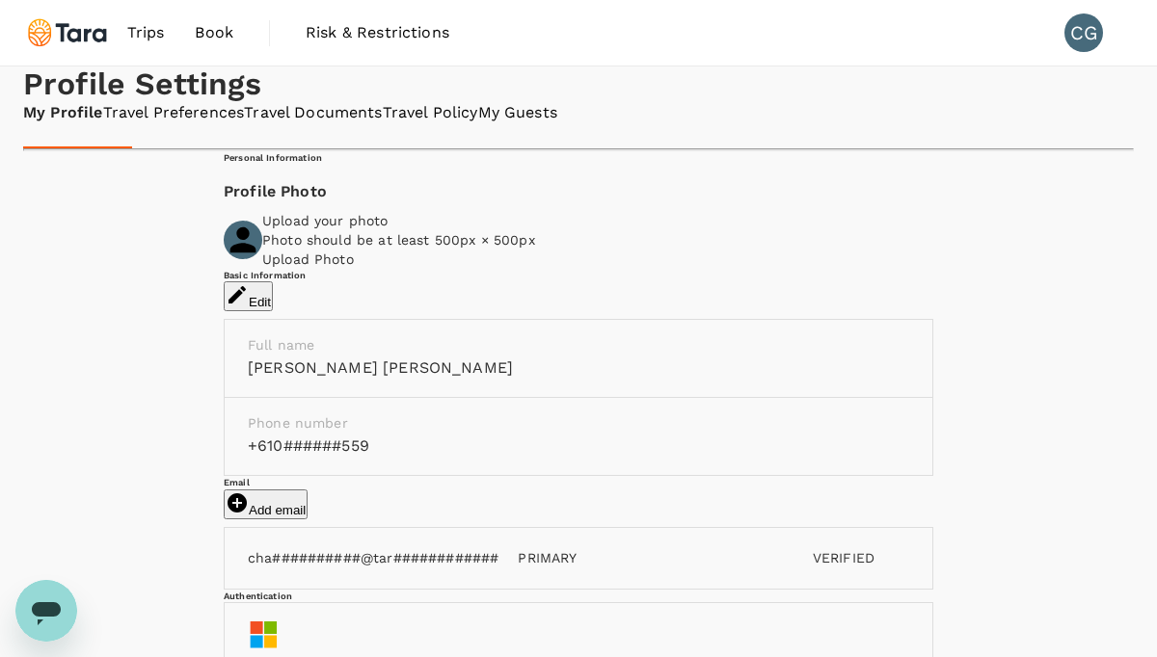
click at [245, 124] on link "Travel Preferences" at bounding box center [174, 113] width 142 height 22
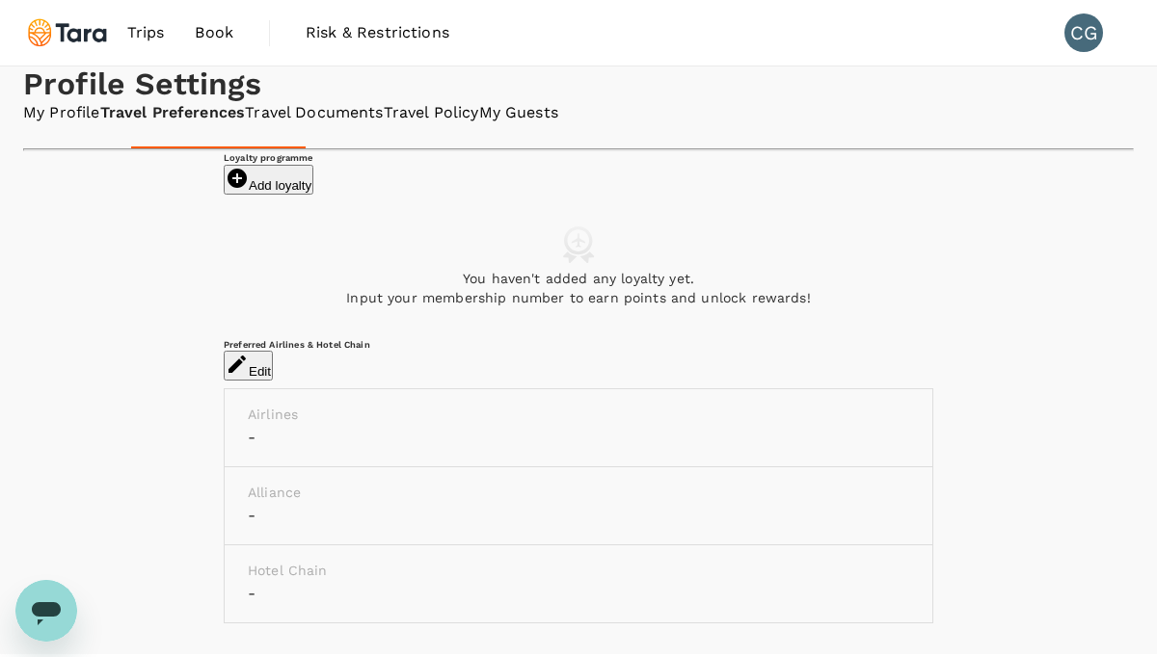
click at [87, 102] on h1 "Profile Settings" at bounding box center [578, 85] width 1110 height 36
click at [104, 34] on img at bounding box center [67, 33] width 89 height 42
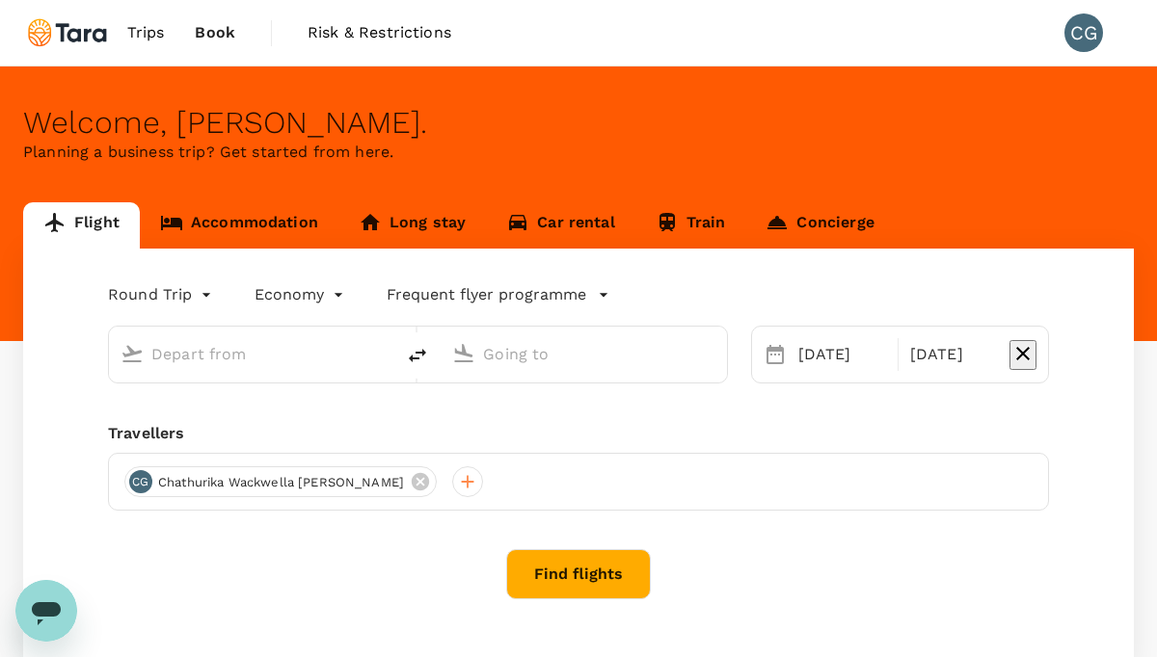
type input "[GEOGRAPHIC_DATA], [GEOGRAPHIC_DATA] (any)"
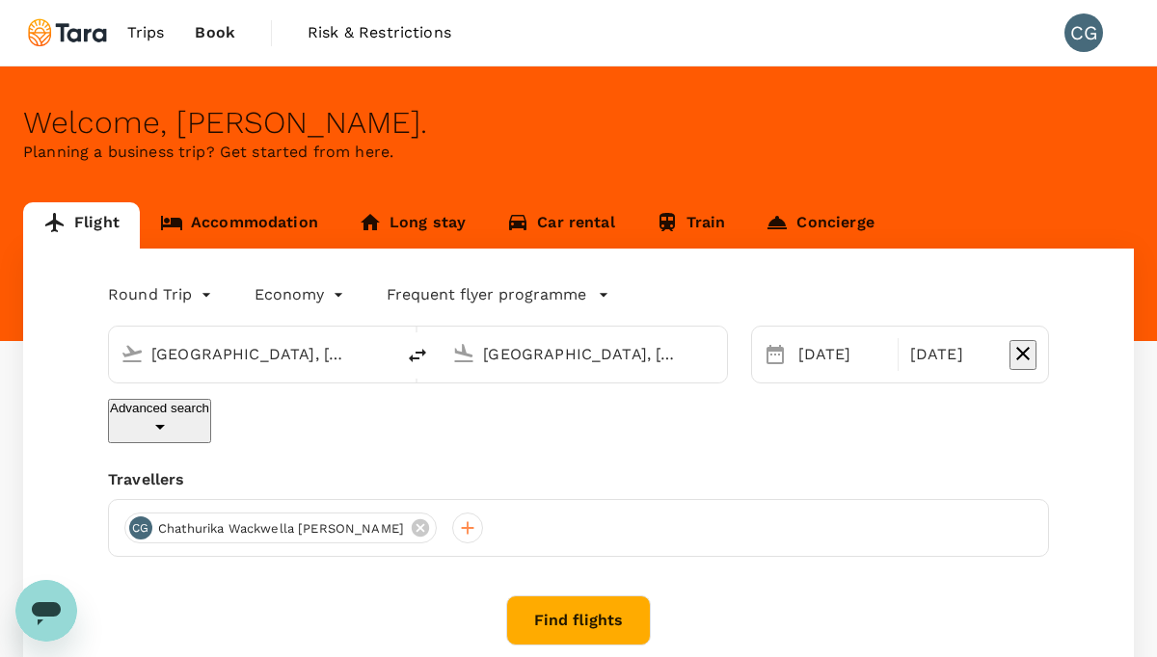
click at [551, 596] on button "Find flights" at bounding box center [578, 621] width 145 height 50
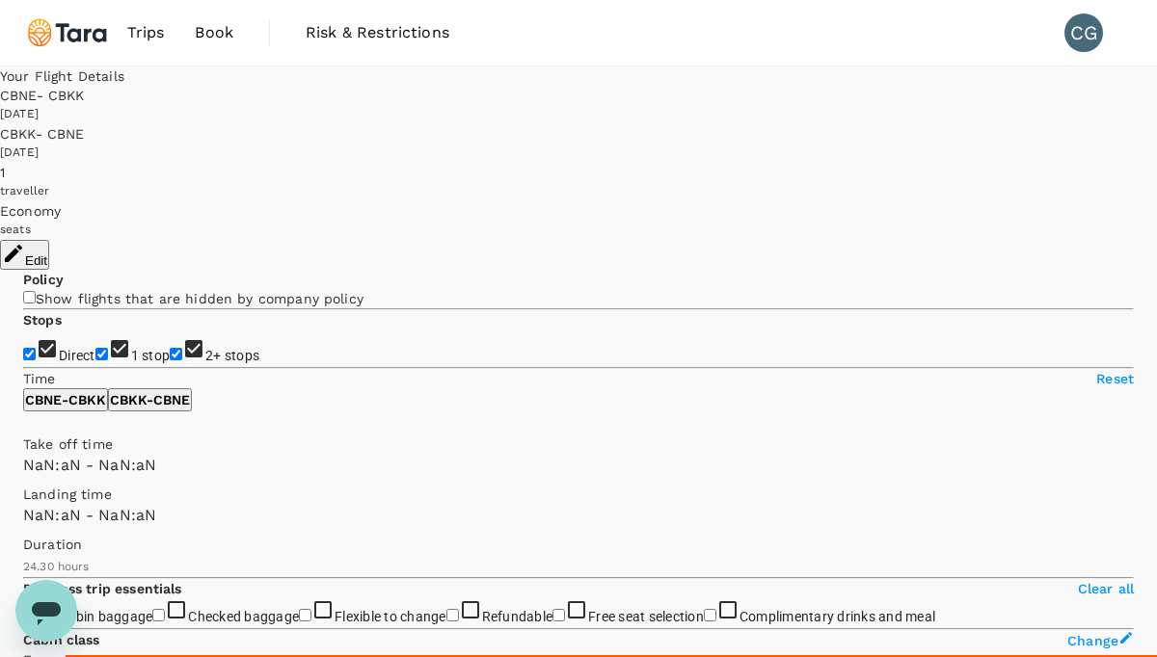
type input "1440"
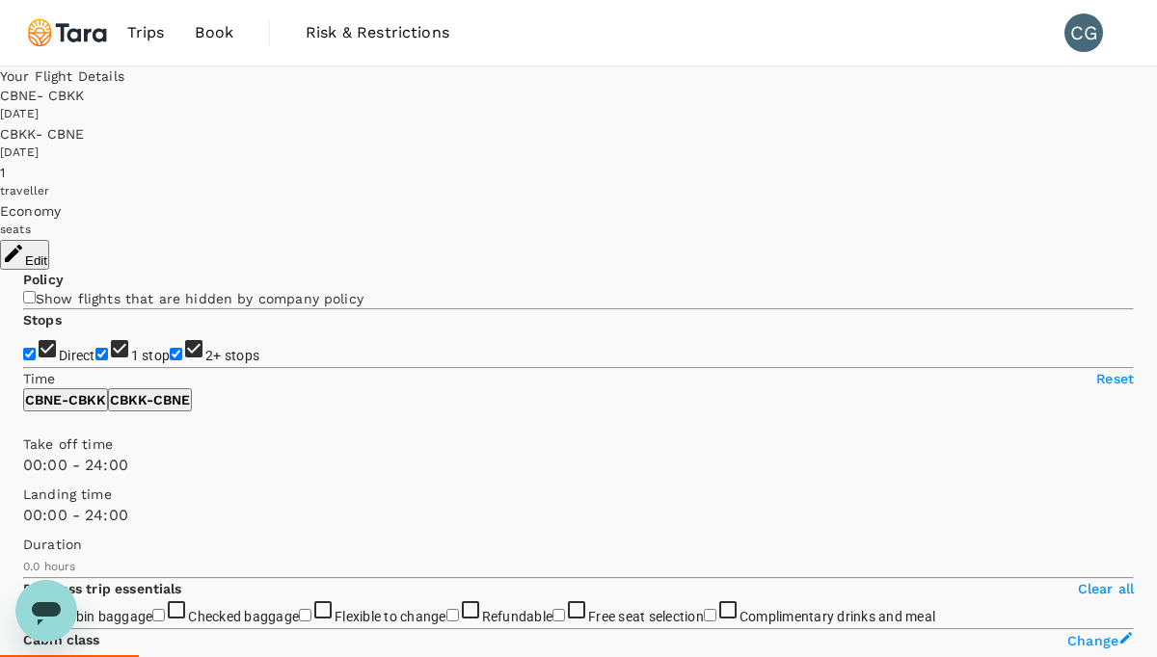
click at [36, 291] on input "checkbox" at bounding box center [29, 297] width 13 height 13
checkbox input "true"
checkbox input "false"
click at [36, 291] on input "checkbox" at bounding box center [29, 297] width 13 height 13
checkbox input "false"
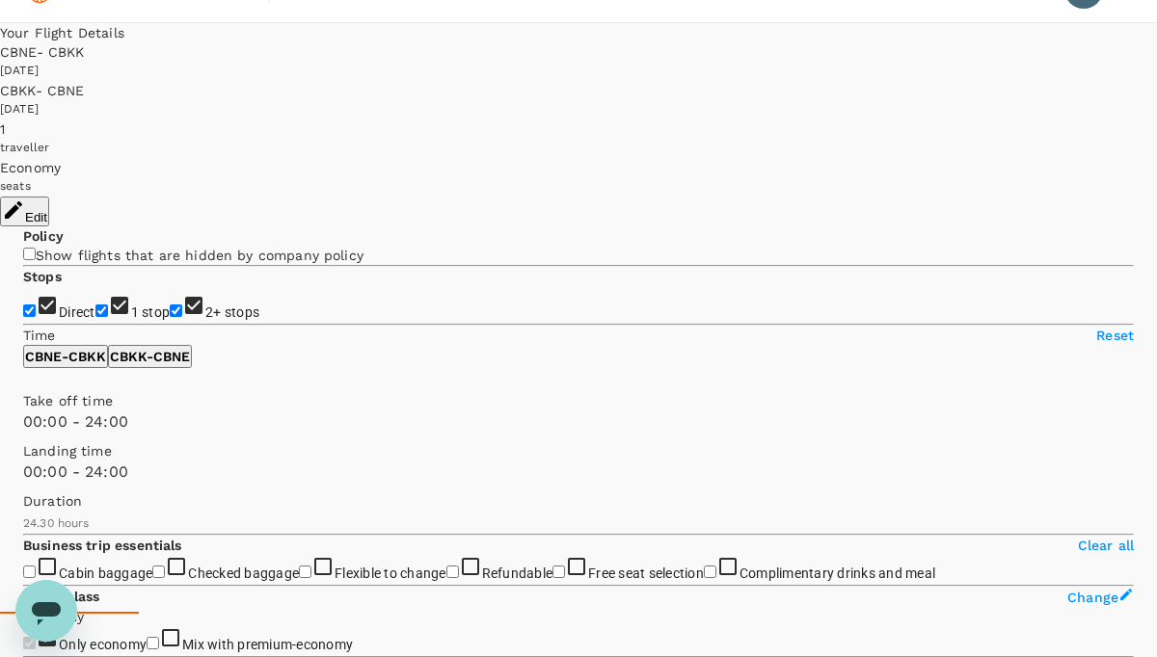
scroll to position [53, 0]
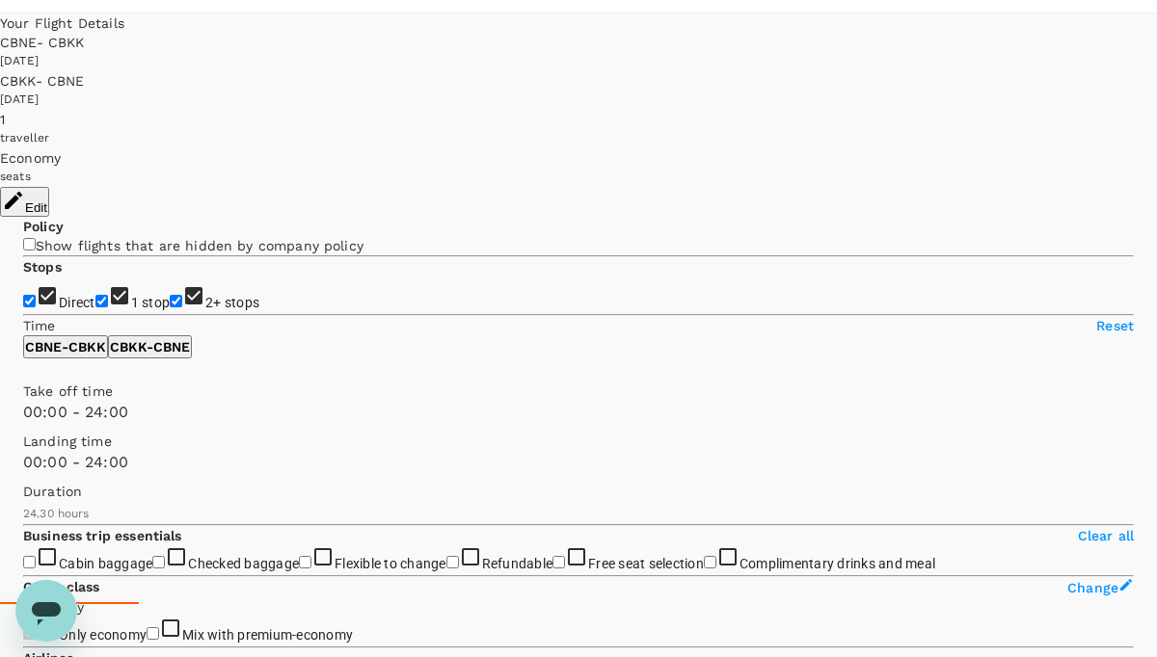
type input "1615"
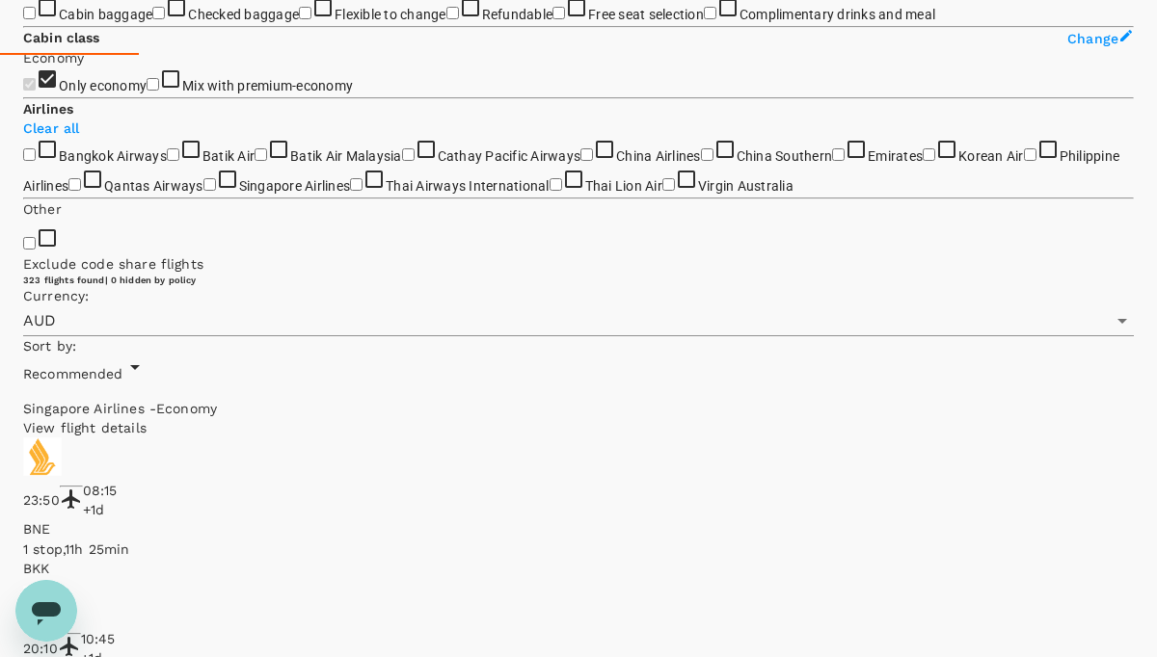
scroll to position [0, 0]
